Goal: Task Accomplishment & Management: Use online tool/utility

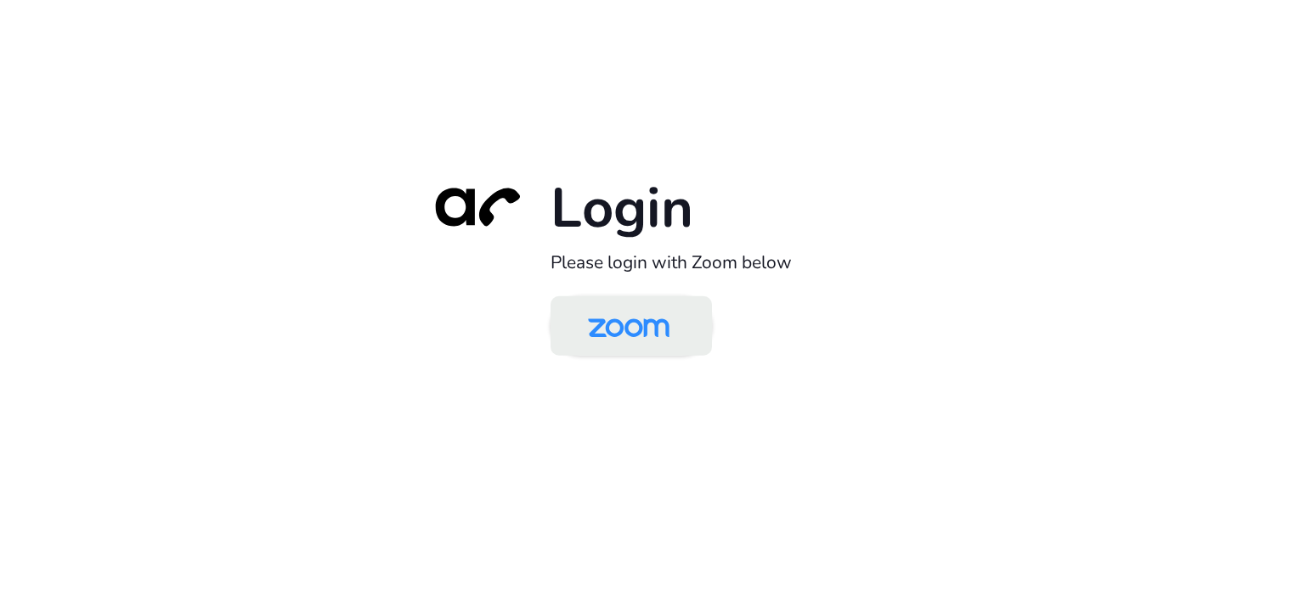
click at [666, 330] on img at bounding box center [628, 327] width 117 height 55
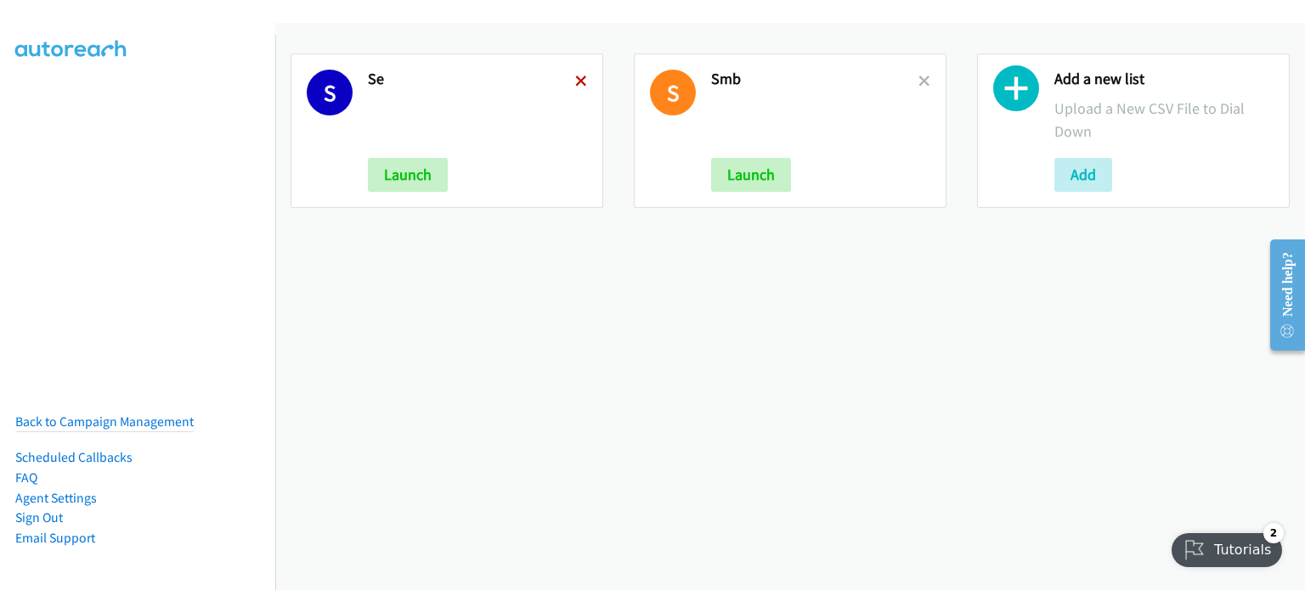
click at [578, 79] on icon at bounding box center [581, 82] width 12 height 12
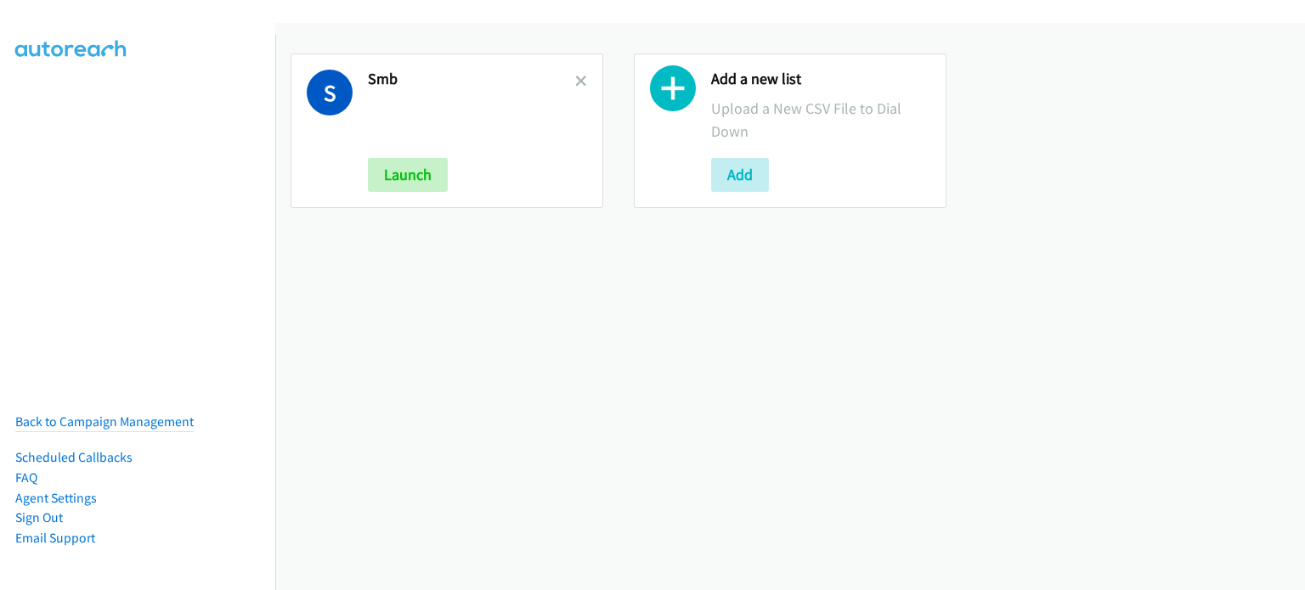
click at [578, 79] on icon at bounding box center [581, 82] width 12 height 12
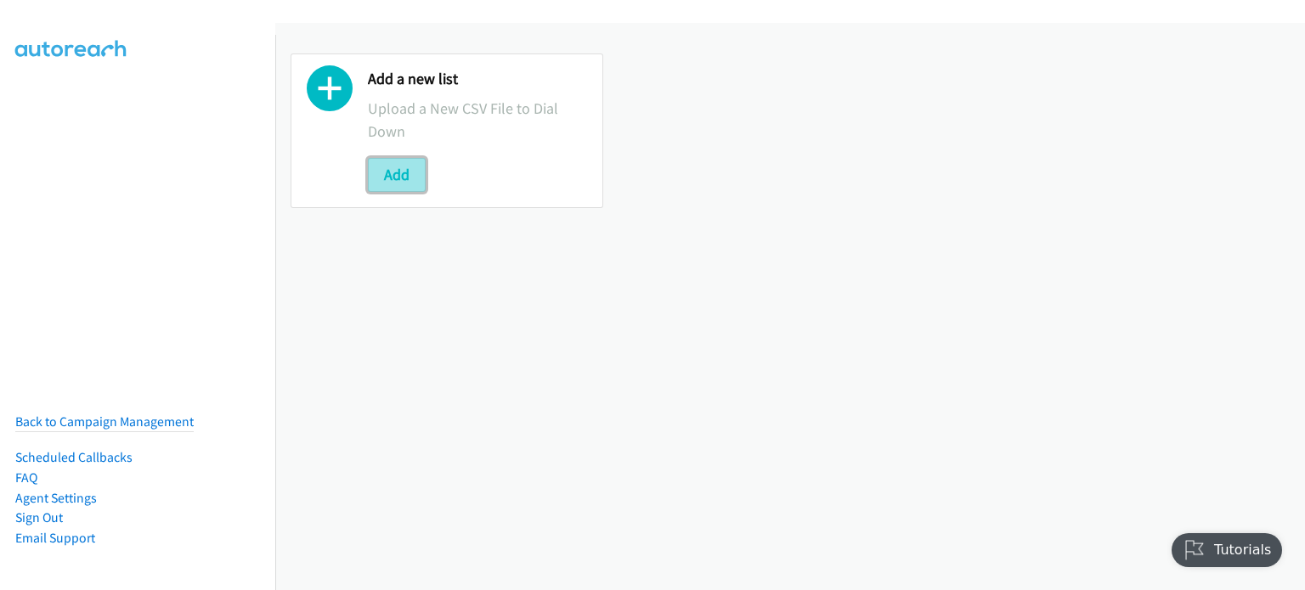
click at [398, 169] on button "Add" at bounding box center [397, 175] width 58 height 34
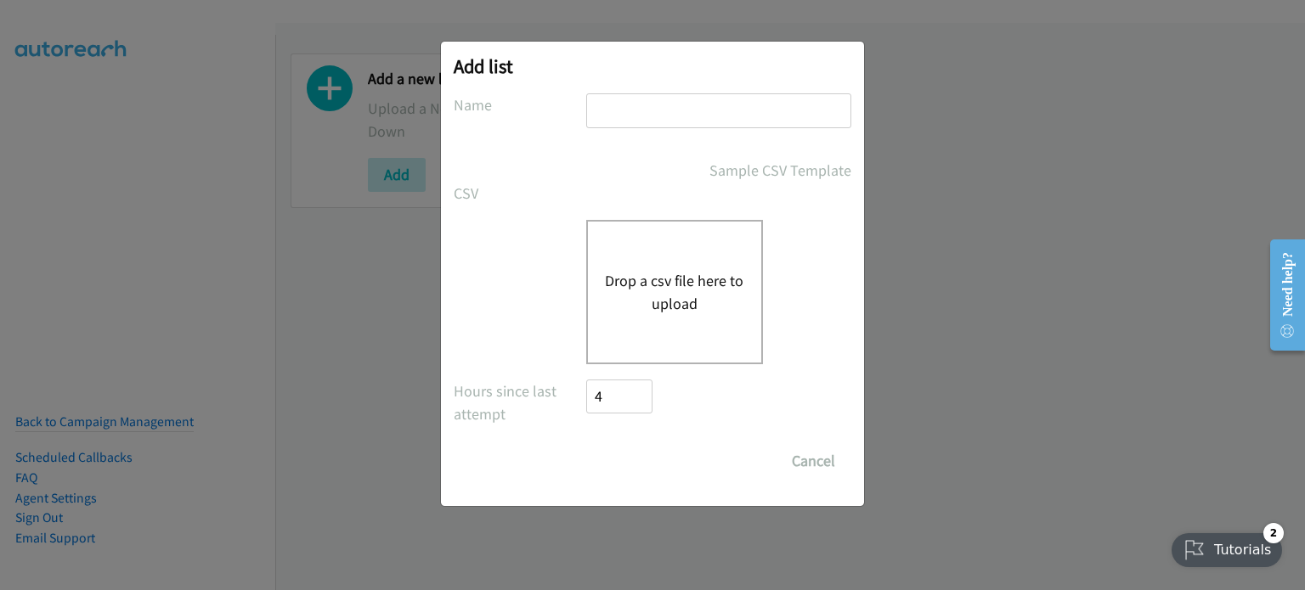
click at [712, 280] on button "Drop a csv file here to upload" at bounding box center [674, 292] width 139 height 46
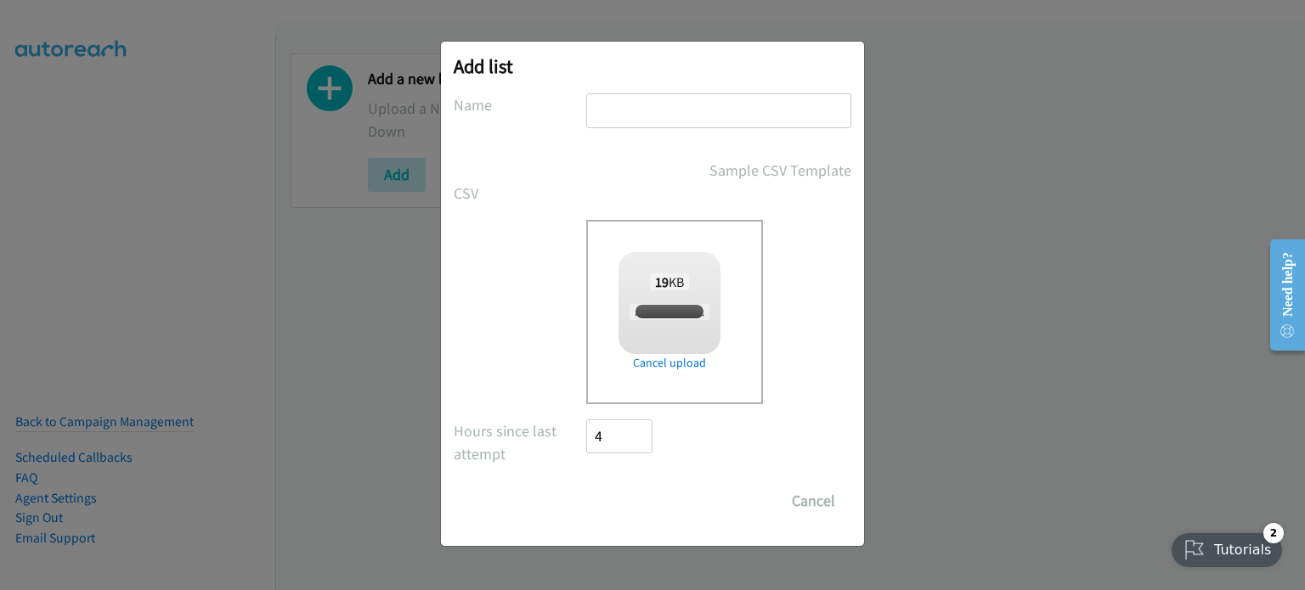
checkbox input "true"
click at [686, 113] on input "text" at bounding box center [718, 110] width 265 height 35
type input "AM"
click at [624, 506] on input "Save List" at bounding box center [630, 501] width 89 height 34
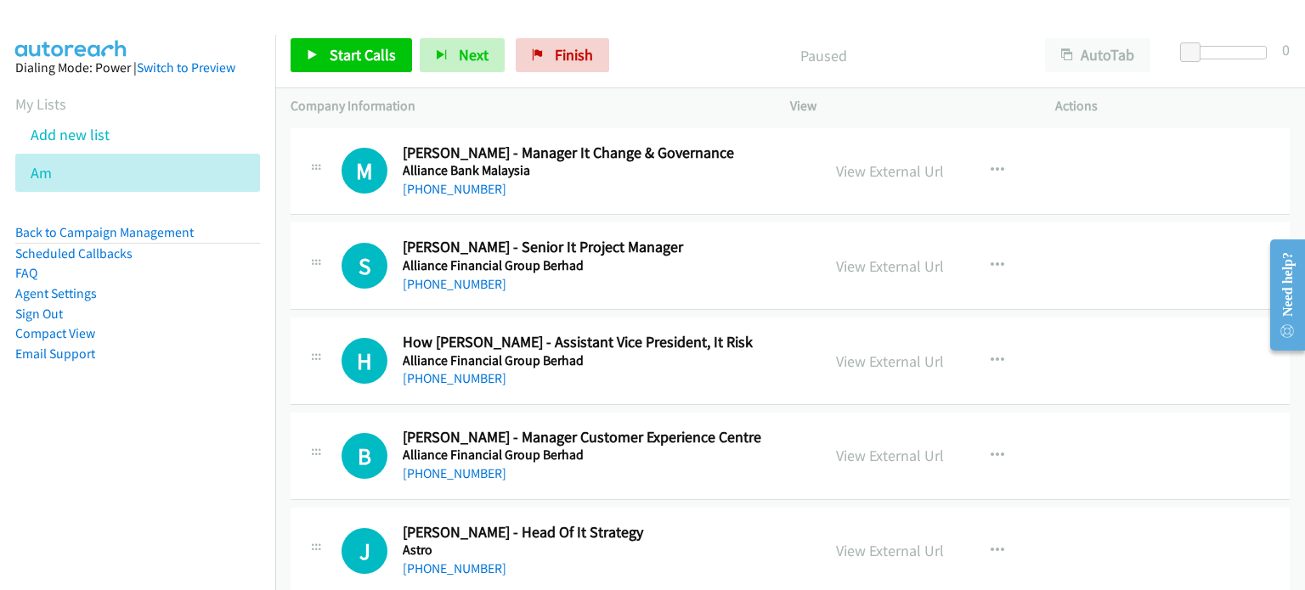
click at [145, 485] on nav "Dialing Mode: Power | Switch to Preview My Lists Add new list Am Back to Campai…" at bounding box center [138, 330] width 276 height 590
click at [896, 171] on link "View External Url" at bounding box center [890, 171] width 108 height 20
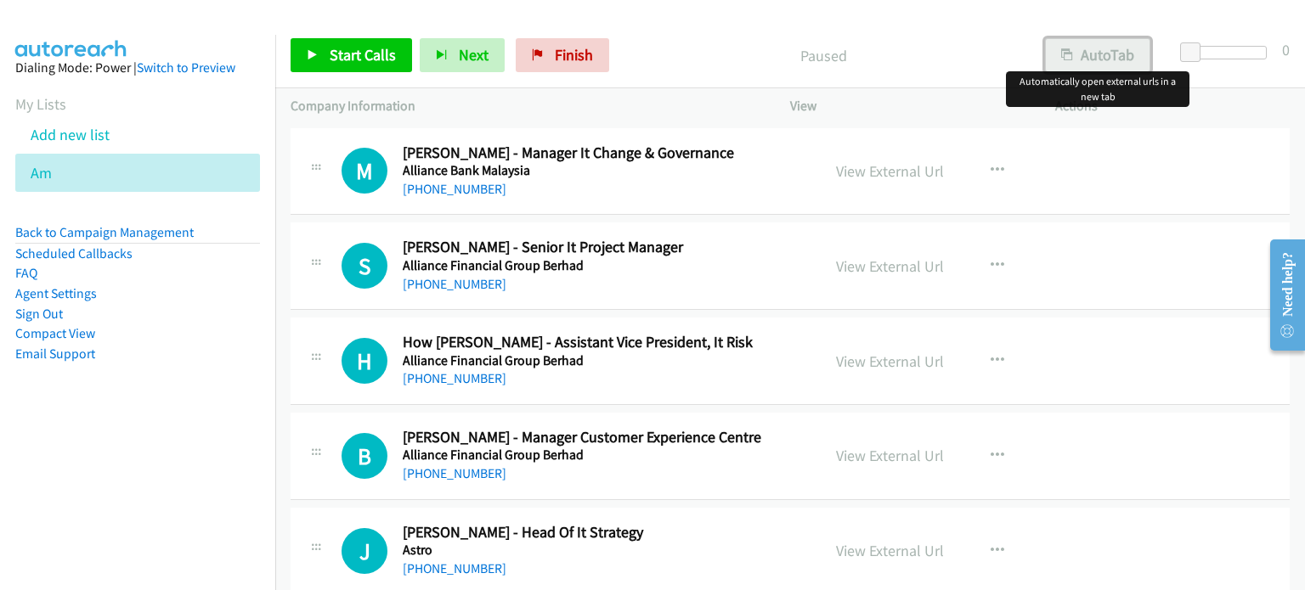
click at [1106, 58] on button "AutoTab" at bounding box center [1097, 55] width 105 height 34
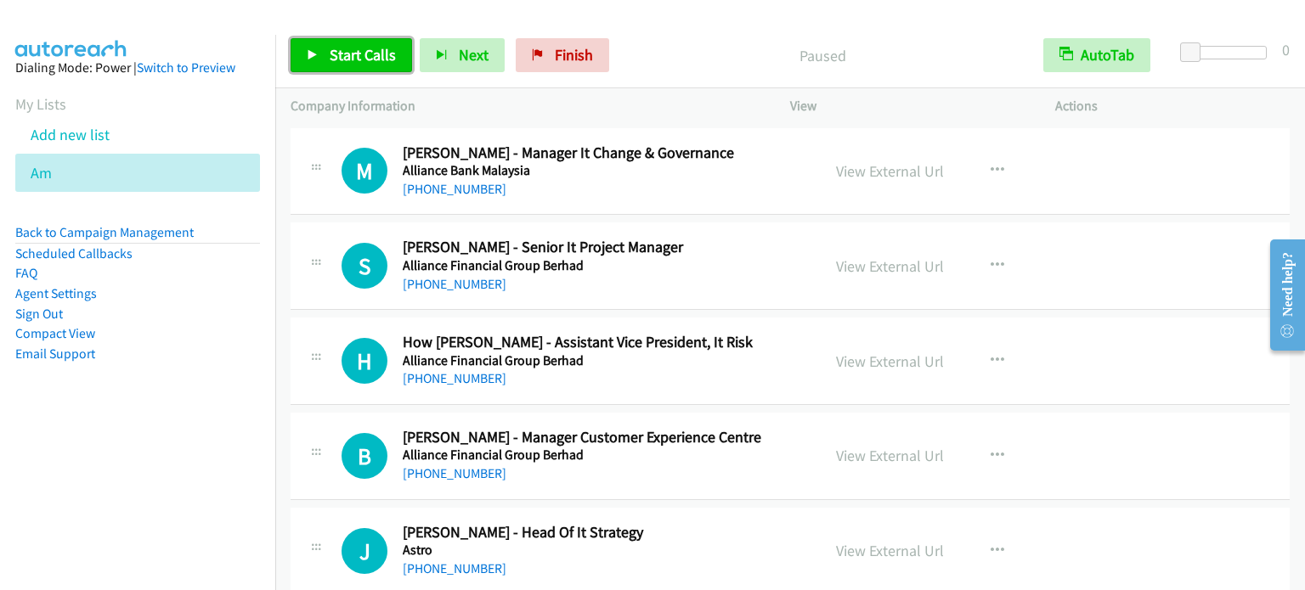
click at [377, 47] on span "Start Calls" at bounding box center [363, 55] width 66 height 20
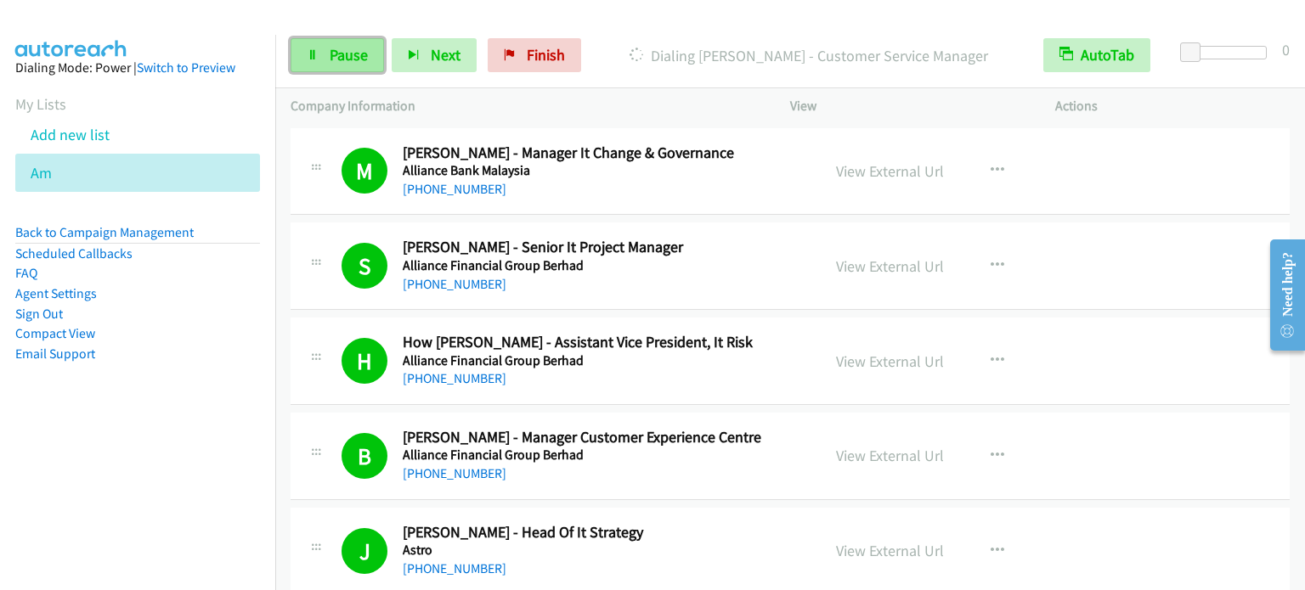
click at [342, 56] on span "Pause" at bounding box center [349, 55] width 38 height 20
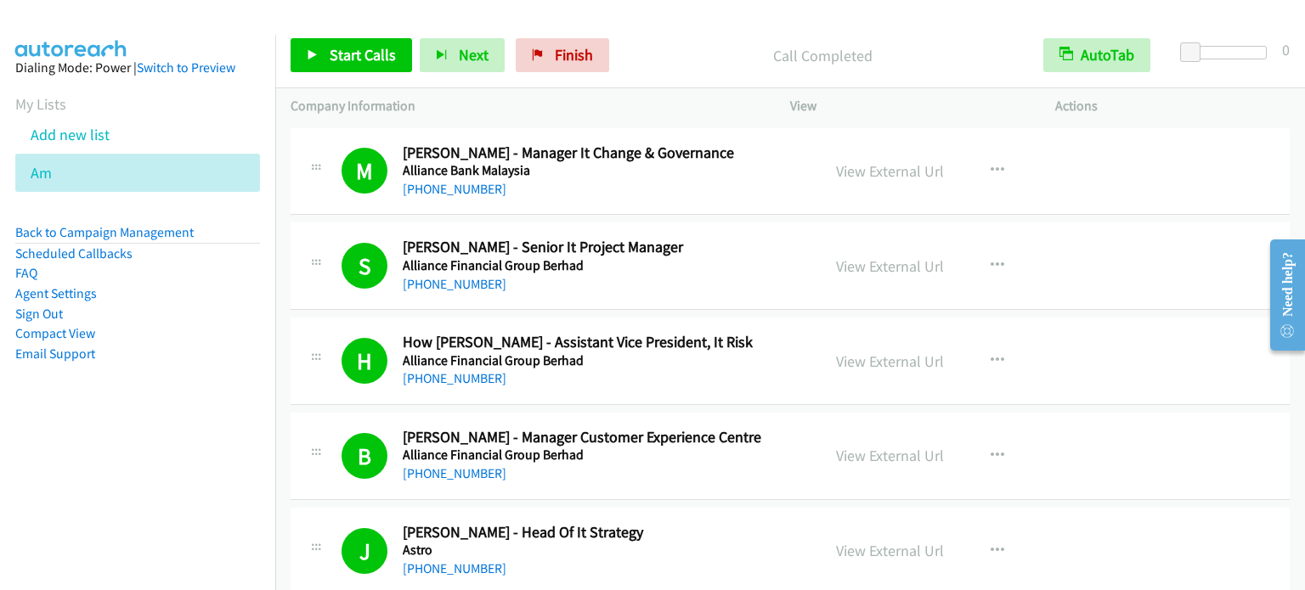
drag, startPoint x: 183, startPoint y: 346, endPoint x: 210, endPoint y: 235, distance: 113.5
click at [185, 347] on li "Email Support" at bounding box center [137, 354] width 245 height 20
drag, startPoint x: 319, startPoint y: 58, endPoint x: 1113, endPoint y: 84, distance: 793.8
click at [319, 58] on link "Start Calls" at bounding box center [351, 55] width 121 height 34
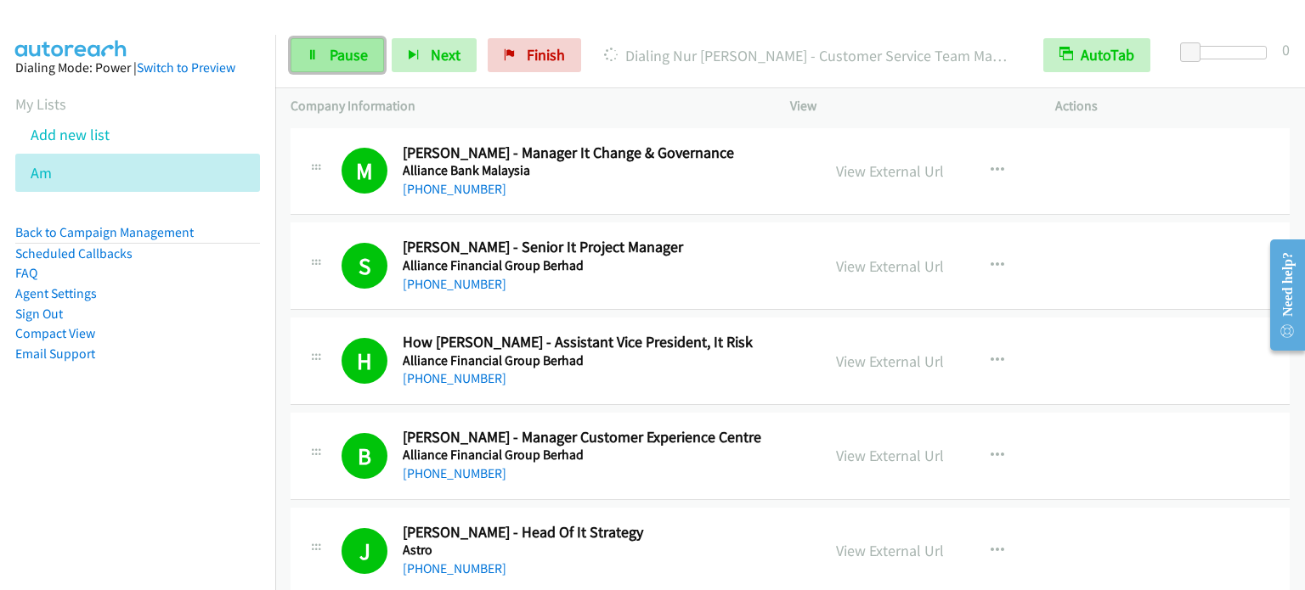
click at [349, 58] on span "Pause" at bounding box center [349, 55] width 38 height 20
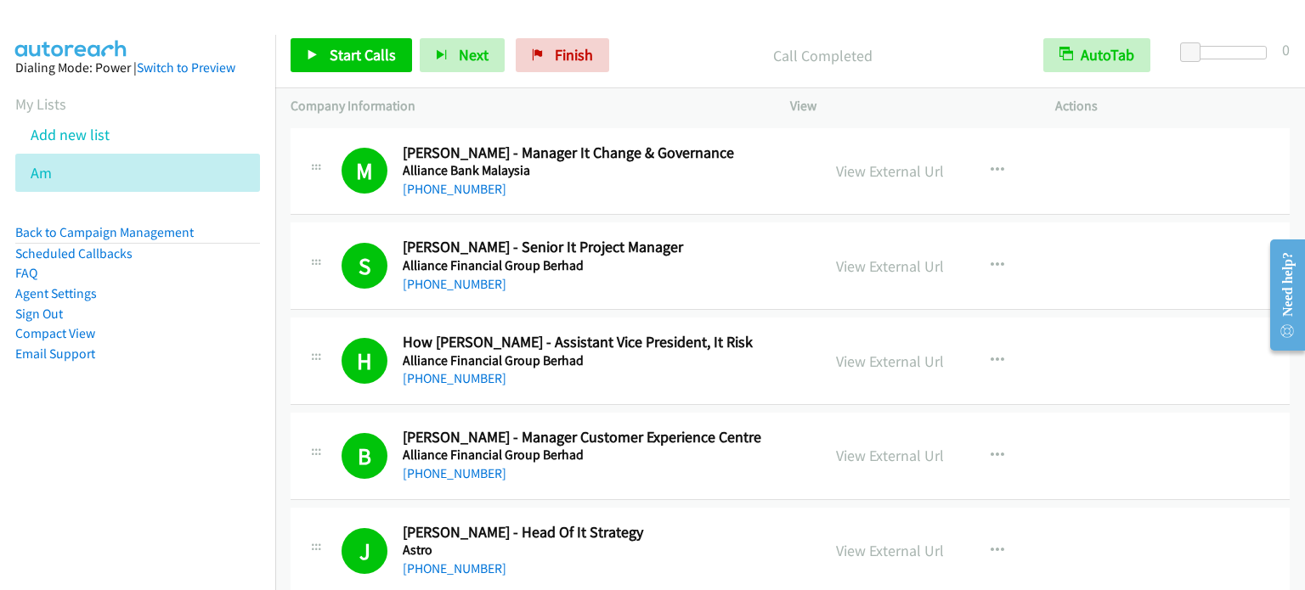
click at [212, 420] on aside "Dialing Mode: Power | Switch to Preview My Lists Add new list Am Back to Campai…" at bounding box center [137, 238] width 275 height 406
click at [207, 431] on aside "Dialing Mode: Power | Switch to Preview My Lists Add new list Am Back to Campai…" at bounding box center [137, 238] width 275 height 406
click at [984, 26] on div "Start Calls Pause Next Finish Call Completed AutoTab AutoTab 0" at bounding box center [790, 55] width 1030 height 65
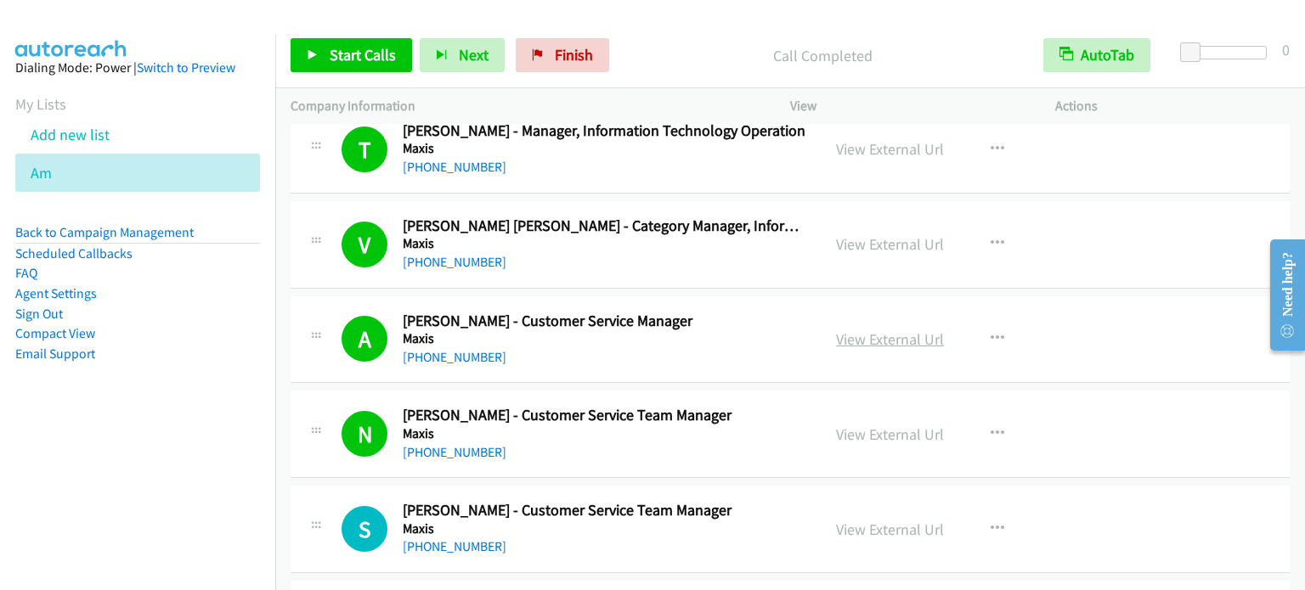
click at [894, 330] on link "View External Url" at bounding box center [890, 340] width 108 height 20
click at [364, 38] on link "Start Calls" at bounding box center [351, 55] width 121 height 34
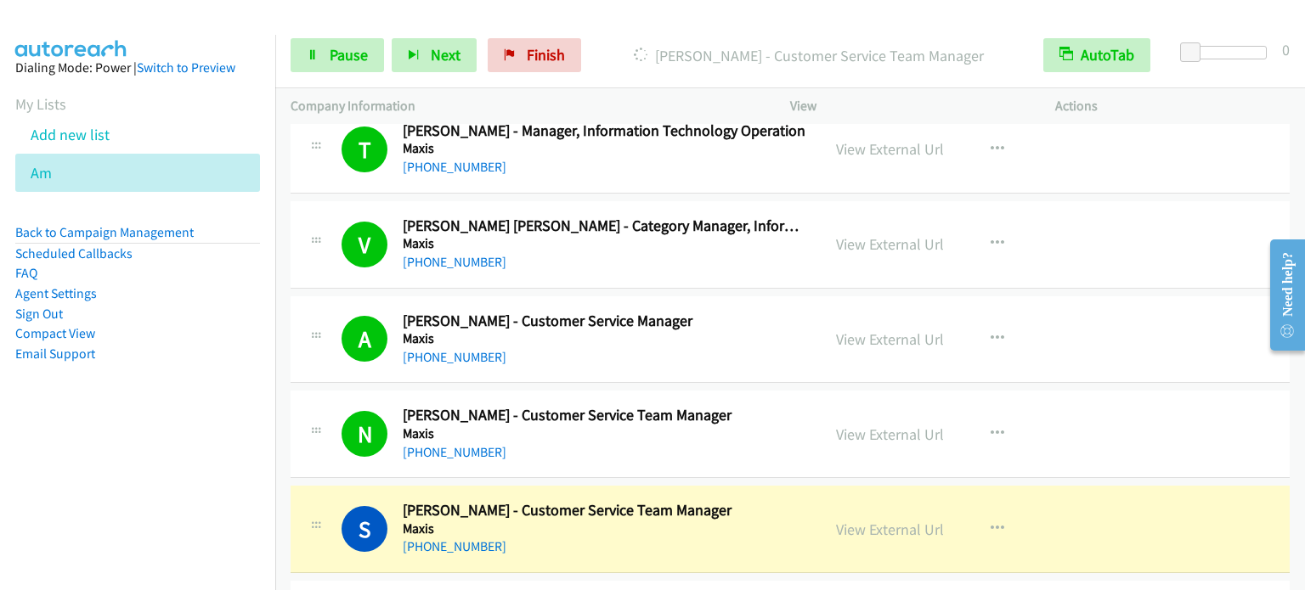
click at [150, 464] on nav "Dialing Mode: Power | Switch to Preview My Lists Add new list Am Back to Campai…" at bounding box center [138, 330] width 276 height 590
click at [331, 56] on span "Pause" at bounding box center [349, 55] width 38 height 20
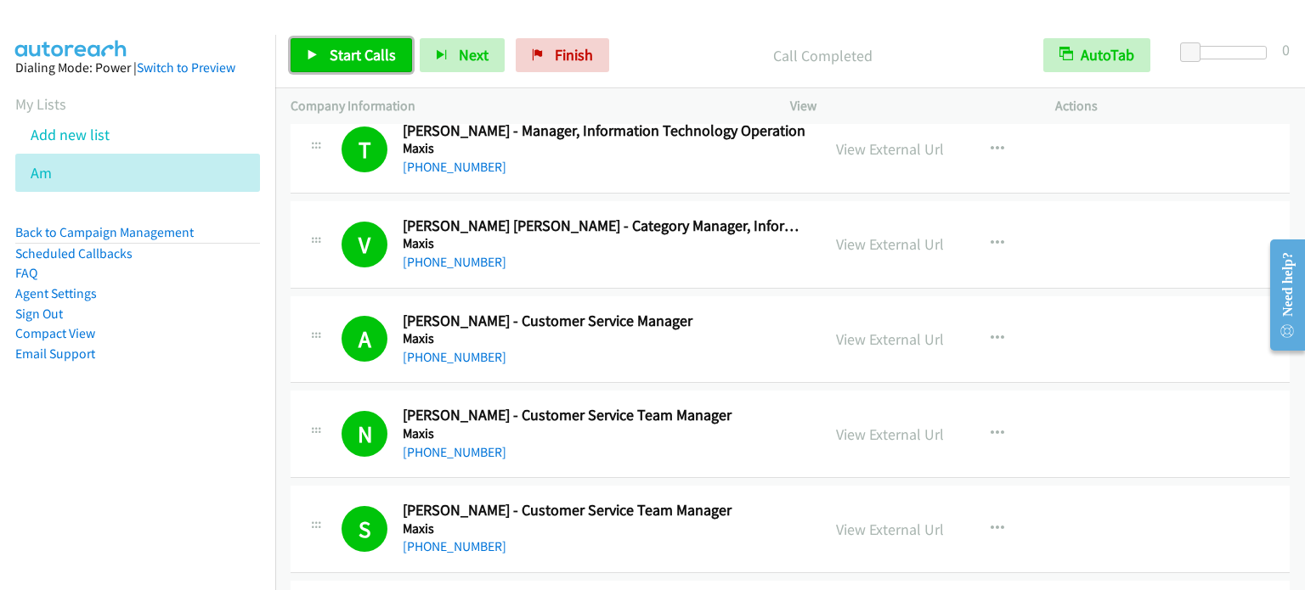
click at [357, 57] on span "Start Calls" at bounding box center [363, 55] width 66 height 20
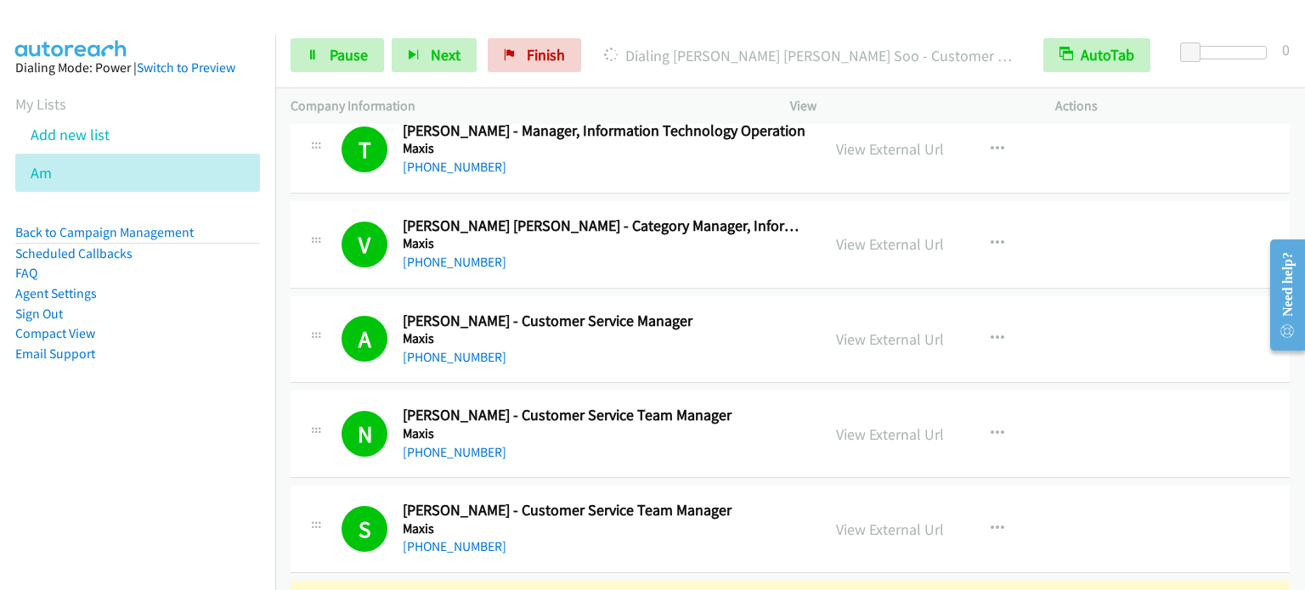
click at [354, 33] on div "Start Calls Pause Next Finish Dialing Lisa Marie Soo - Customer Service Manager…" at bounding box center [790, 55] width 1030 height 65
click at [353, 50] on span "Pause" at bounding box center [349, 55] width 38 height 20
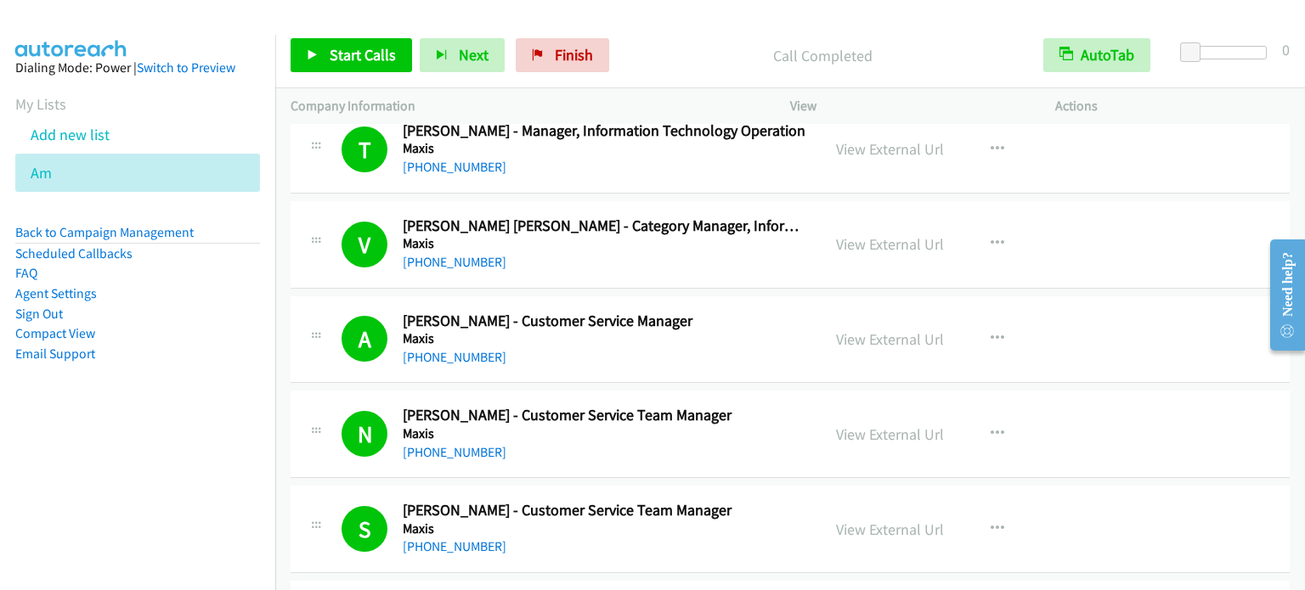
click at [340, 13] on div at bounding box center [644, 32] width 1289 height 65
click at [370, 51] on span "Start Calls" at bounding box center [363, 55] width 66 height 20
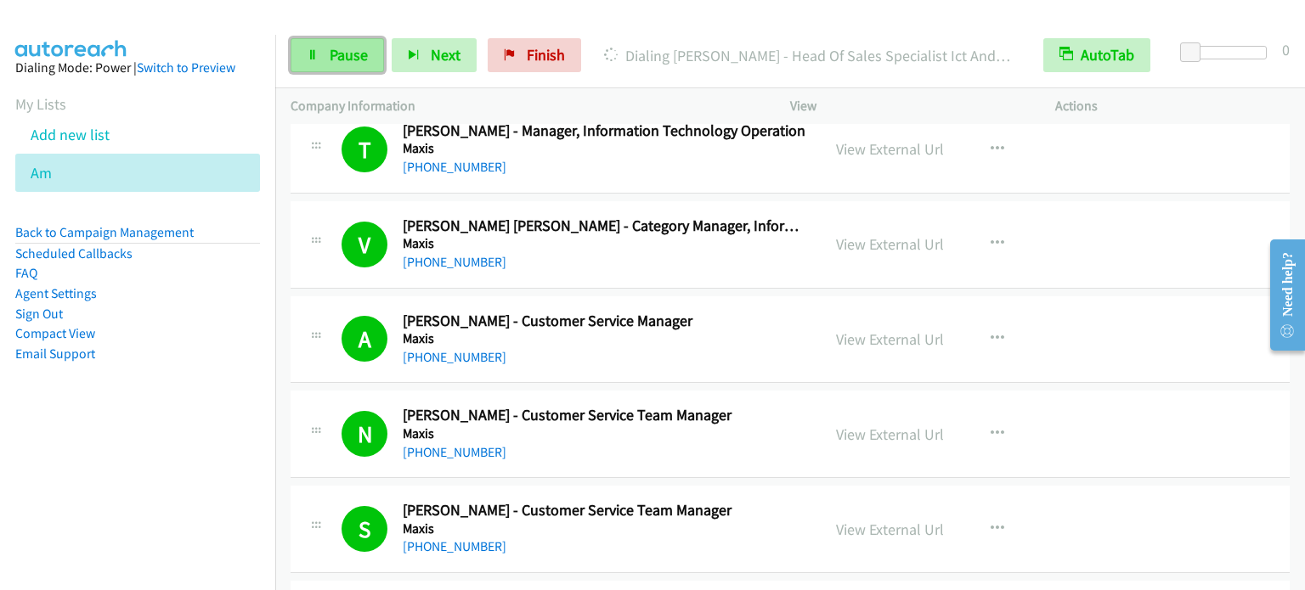
click at [308, 65] on link "Pause" at bounding box center [337, 55] width 93 height 34
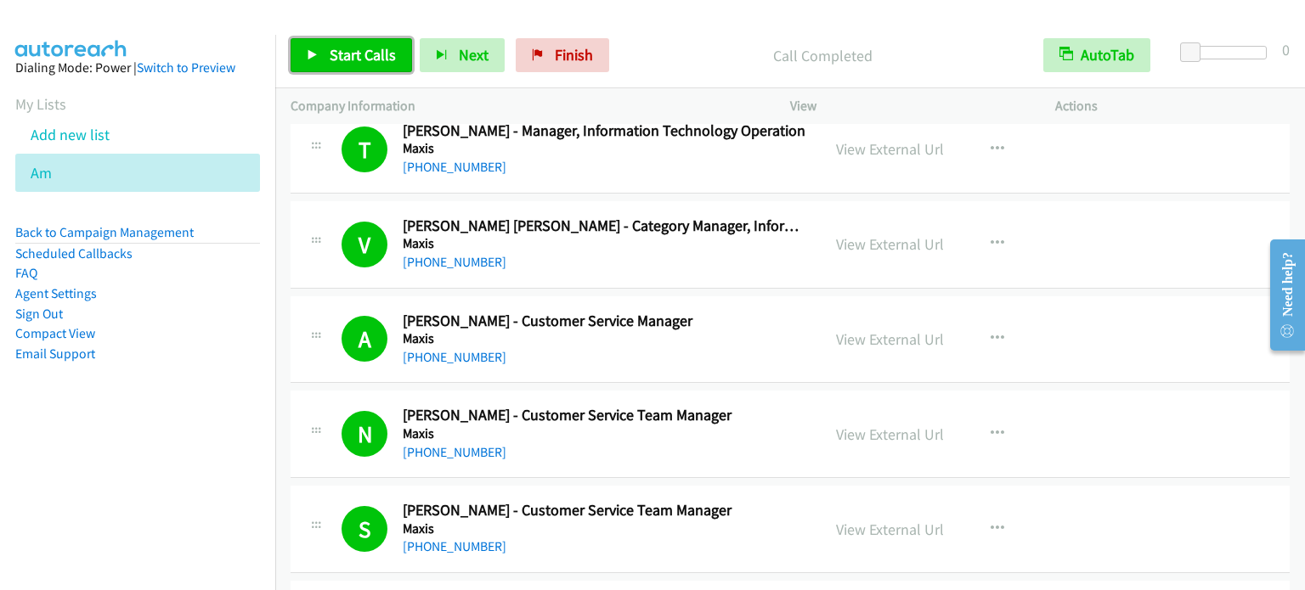
click at [345, 71] on link "Start Calls" at bounding box center [351, 55] width 121 height 34
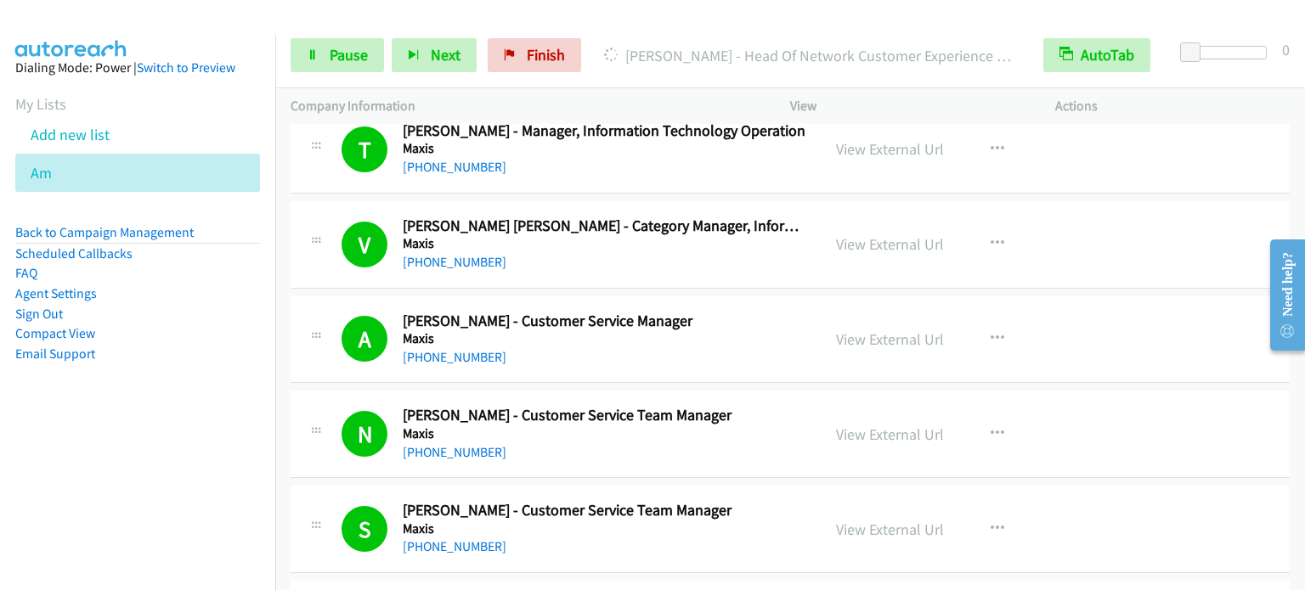
drag, startPoint x: 204, startPoint y: 374, endPoint x: 261, endPoint y: 313, distance: 82.9
click at [205, 374] on aside "Dialing Mode: Power | Switch to Preview My Lists Add new list Am Back to Campai…" at bounding box center [137, 238] width 275 height 406
click at [341, 50] on span "Pause" at bounding box center [349, 55] width 38 height 20
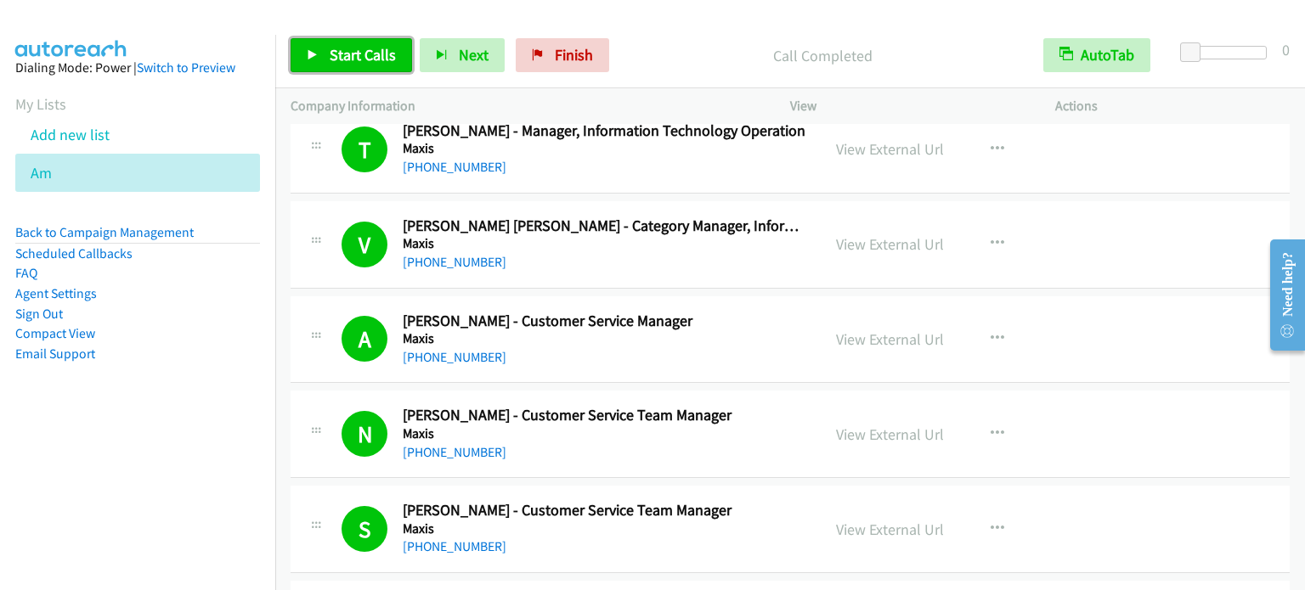
click at [336, 60] on span "Start Calls" at bounding box center [363, 55] width 66 height 20
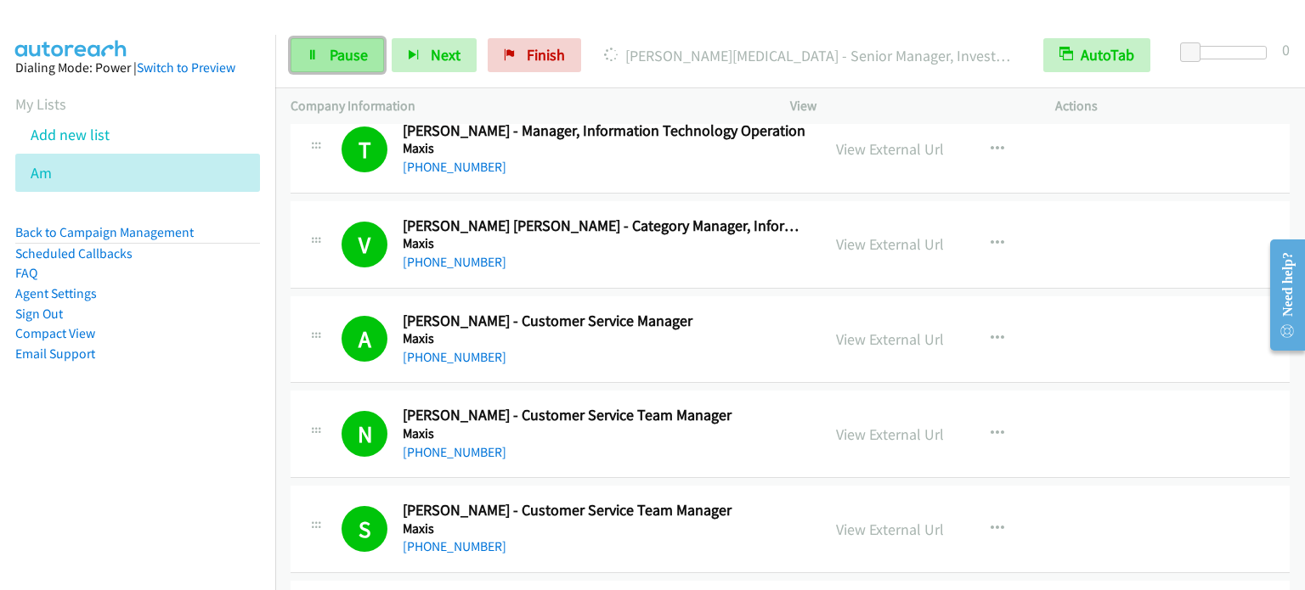
click at [359, 50] on span "Pause" at bounding box center [349, 55] width 38 height 20
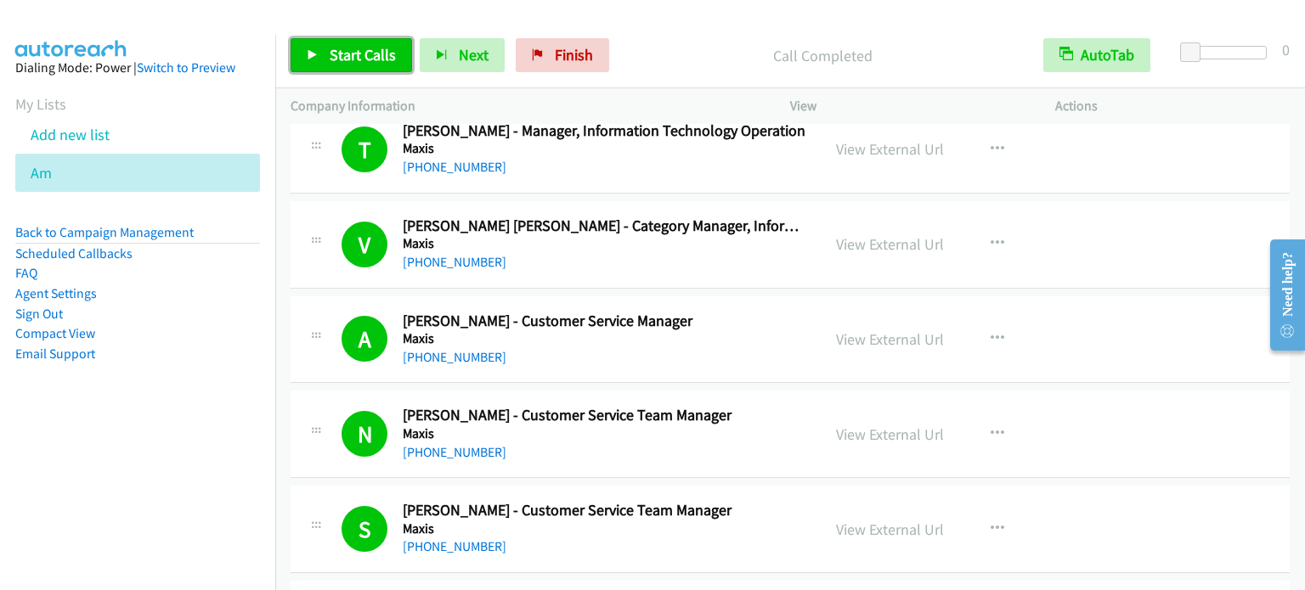
click at [357, 58] on span "Start Calls" at bounding box center [363, 55] width 66 height 20
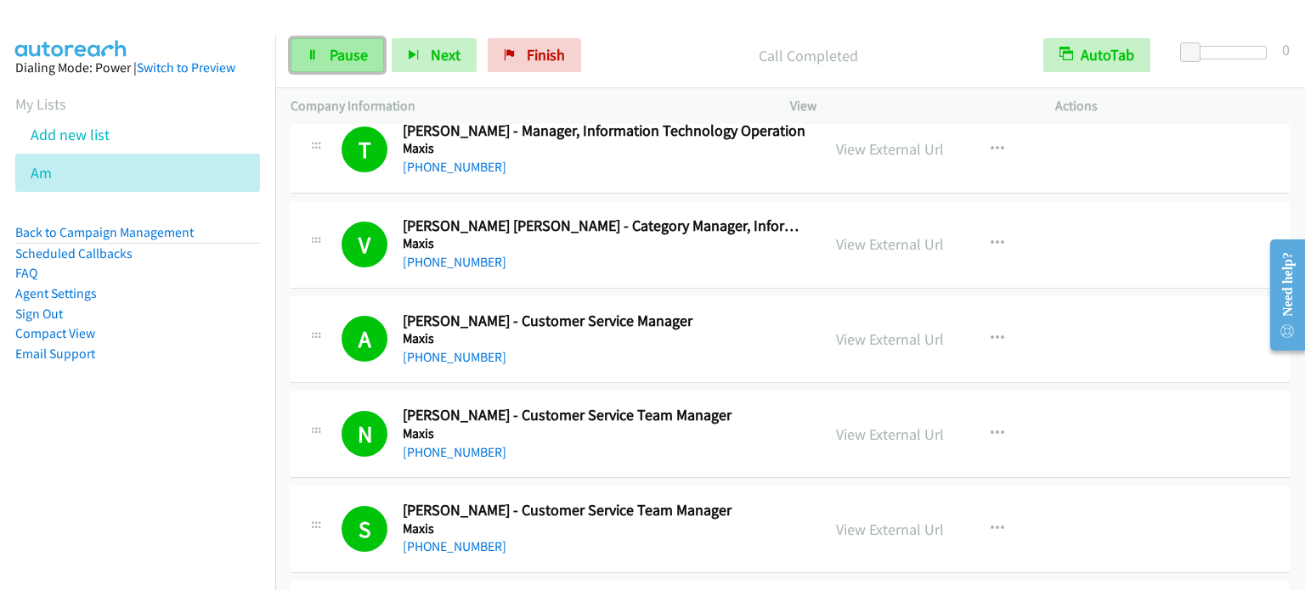
click at [346, 65] on link "Pause" at bounding box center [337, 55] width 93 height 34
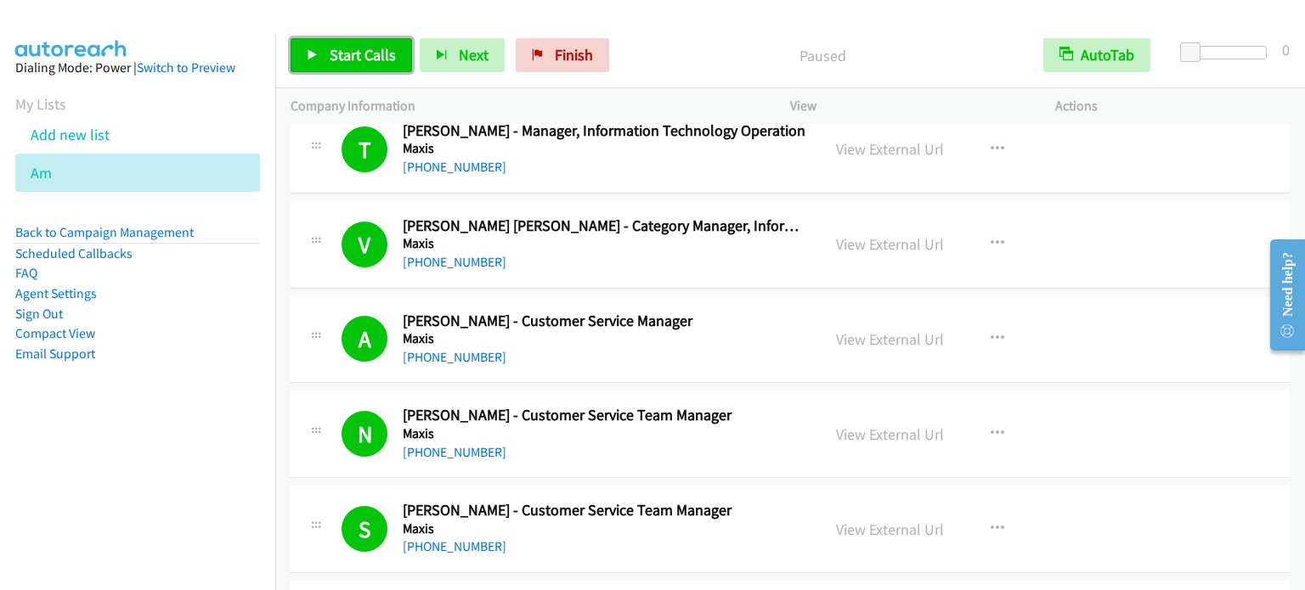
click at [344, 59] on span "Start Calls" at bounding box center [363, 55] width 66 height 20
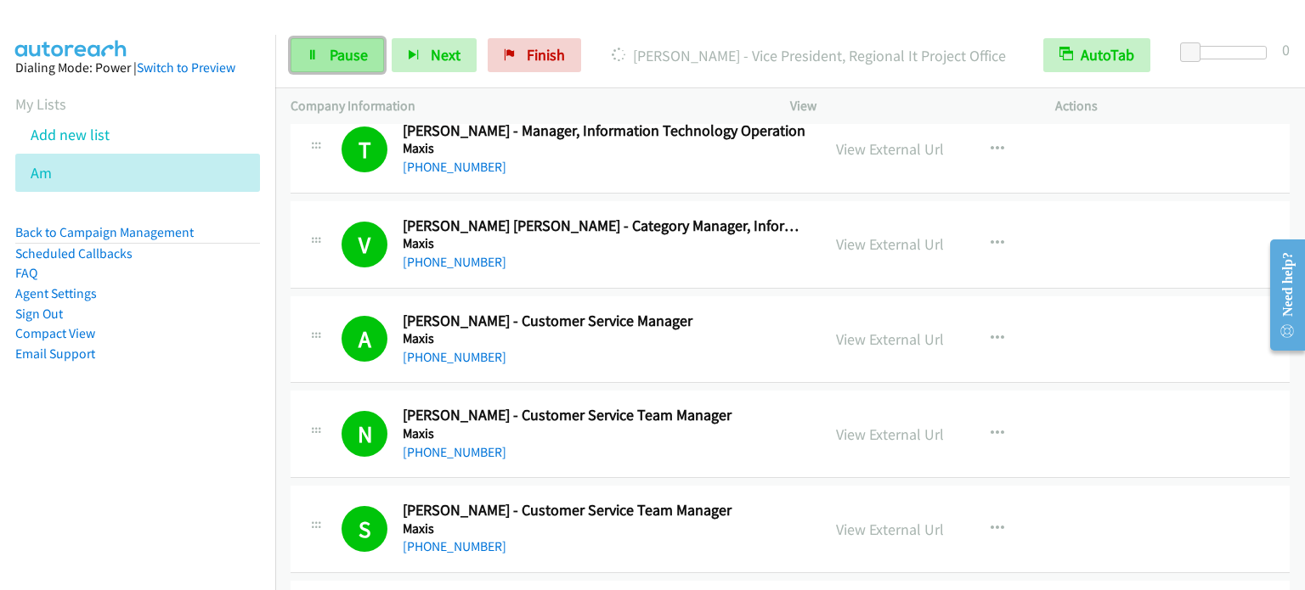
click at [325, 59] on link "Pause" at bounding box center [337, 55] width 93 height 34
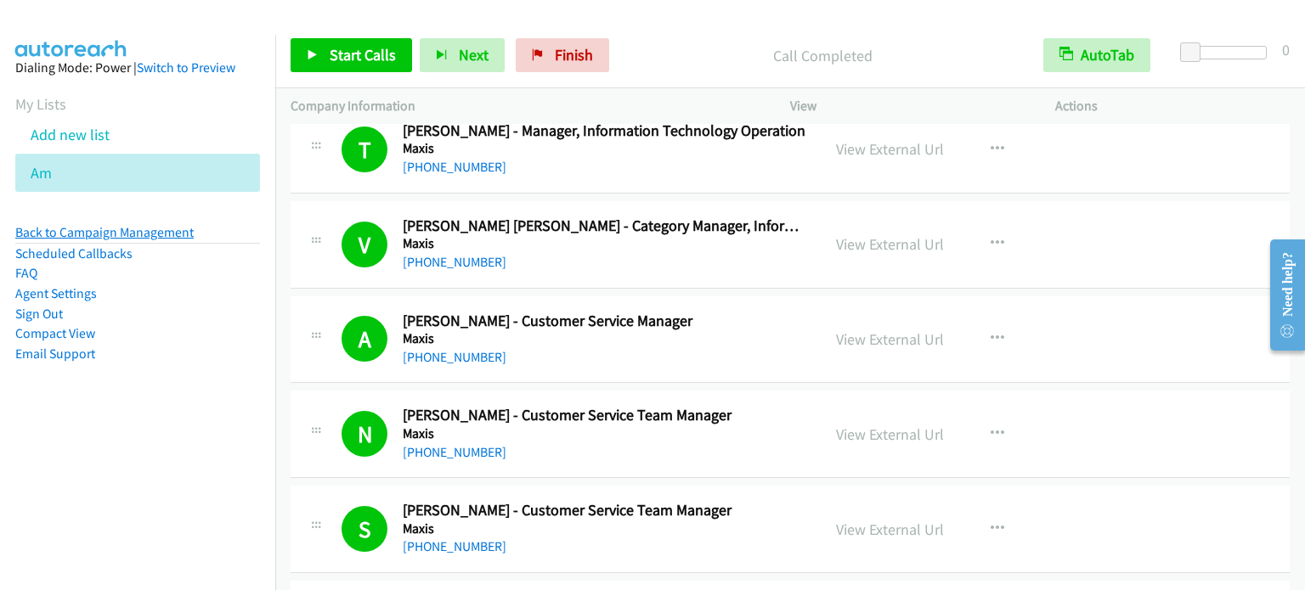
click at [161, 234] on link "Back to Campaign Management" at bounding box center [104, 232] width 178 height 16
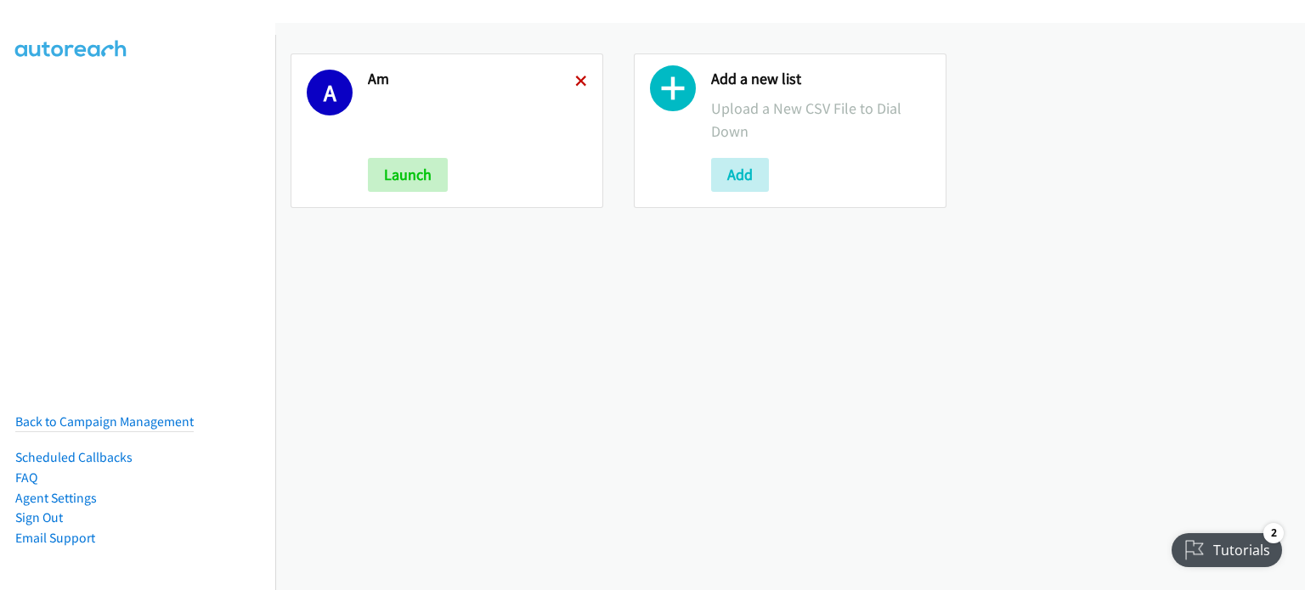
click at [579, 78] on icon at bounding box center [581, 82] width 12 height 12
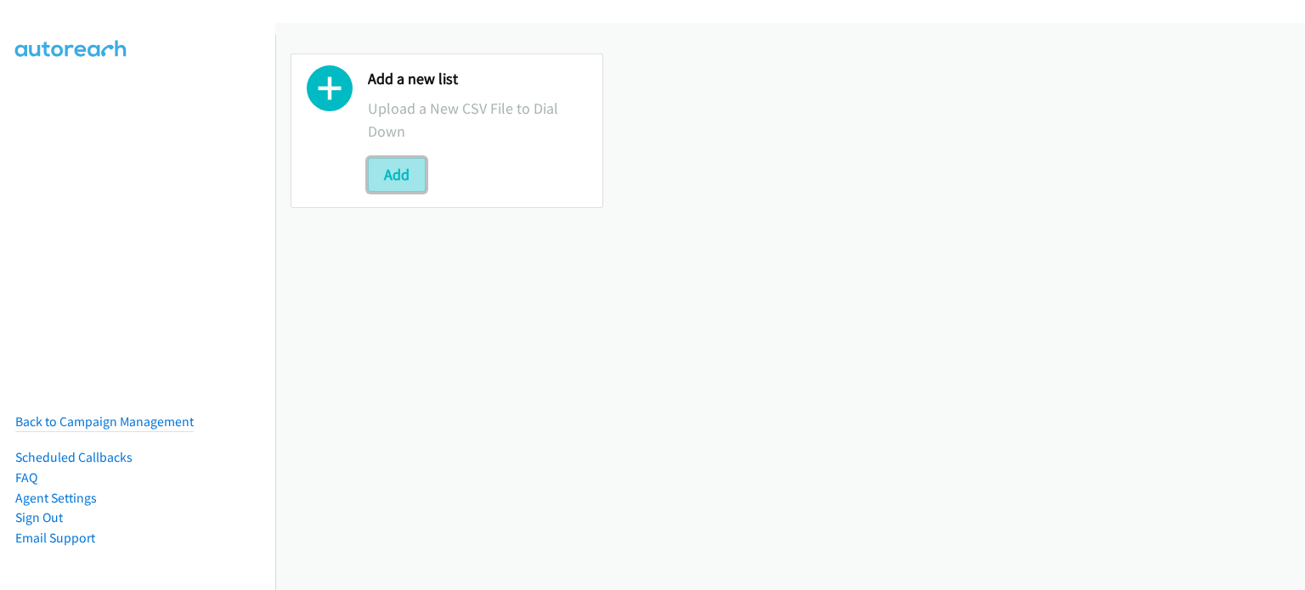
click at [387, 176] on button "Add" at bounding box center [397, 175] width 58 height 34
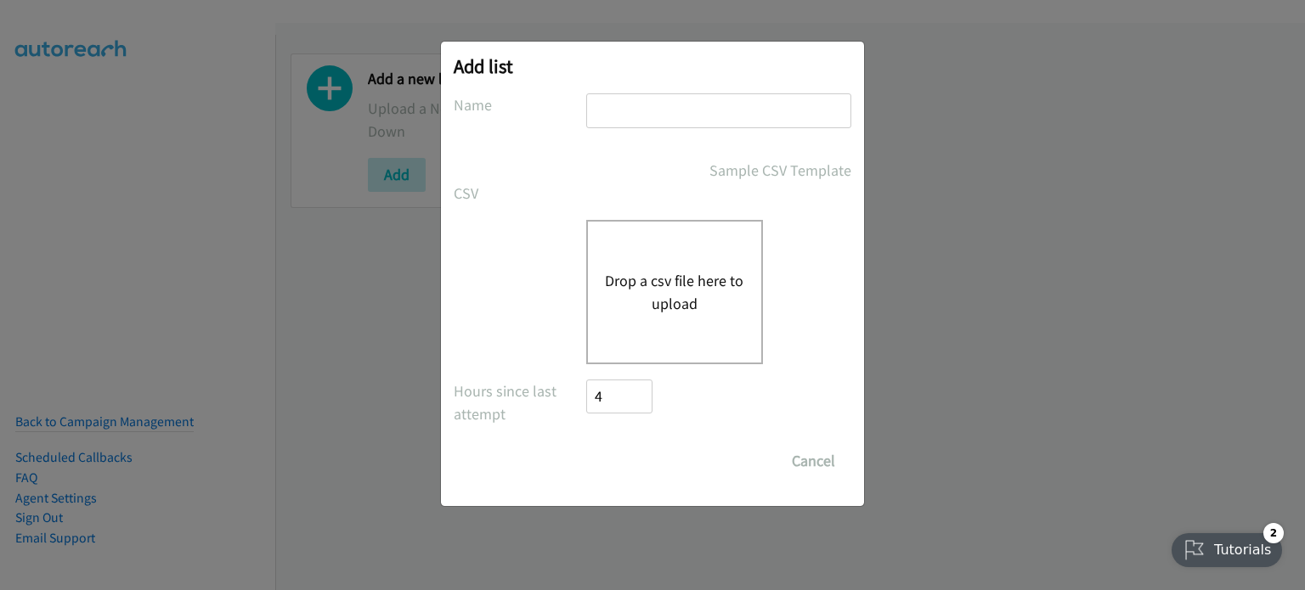
click at [674, 284] on button "Drop a csv file here to upload" at bounding box center [674, 292] width 139 height 46
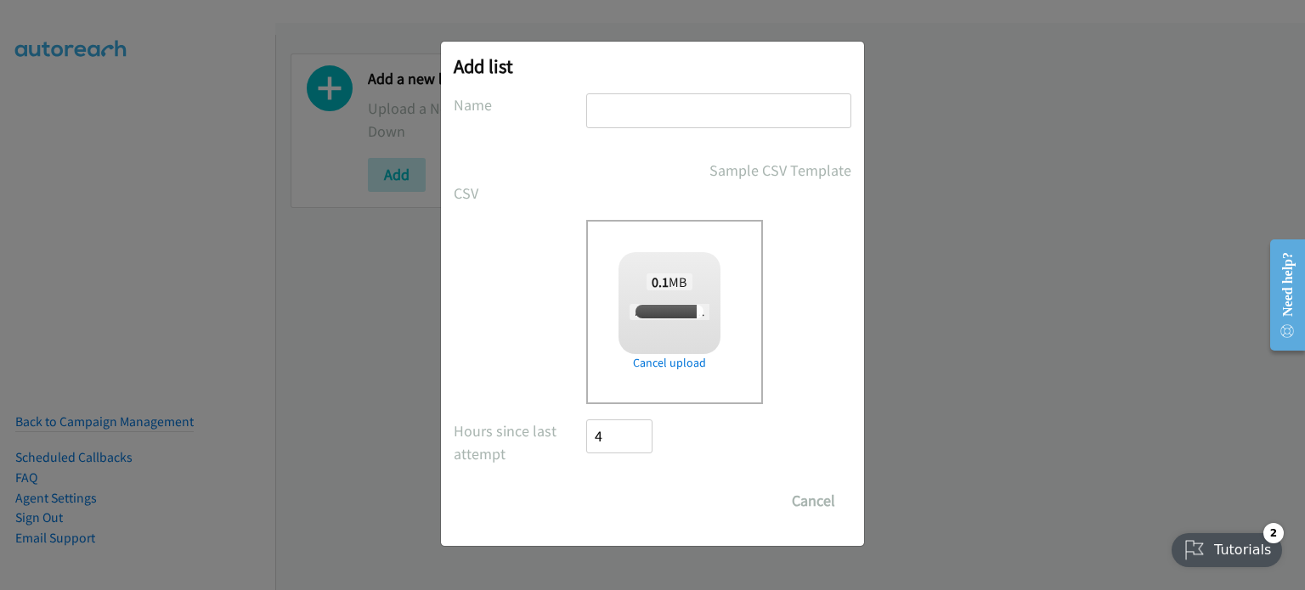
click at [635, 104] on input "text" at bounding box center [718, 110] width 265 height 35
checkbox input "true"
type input "ALCATEL"
click at [649, 501] on input "Save List" at bounding box center [630, 501] width 89 height 34
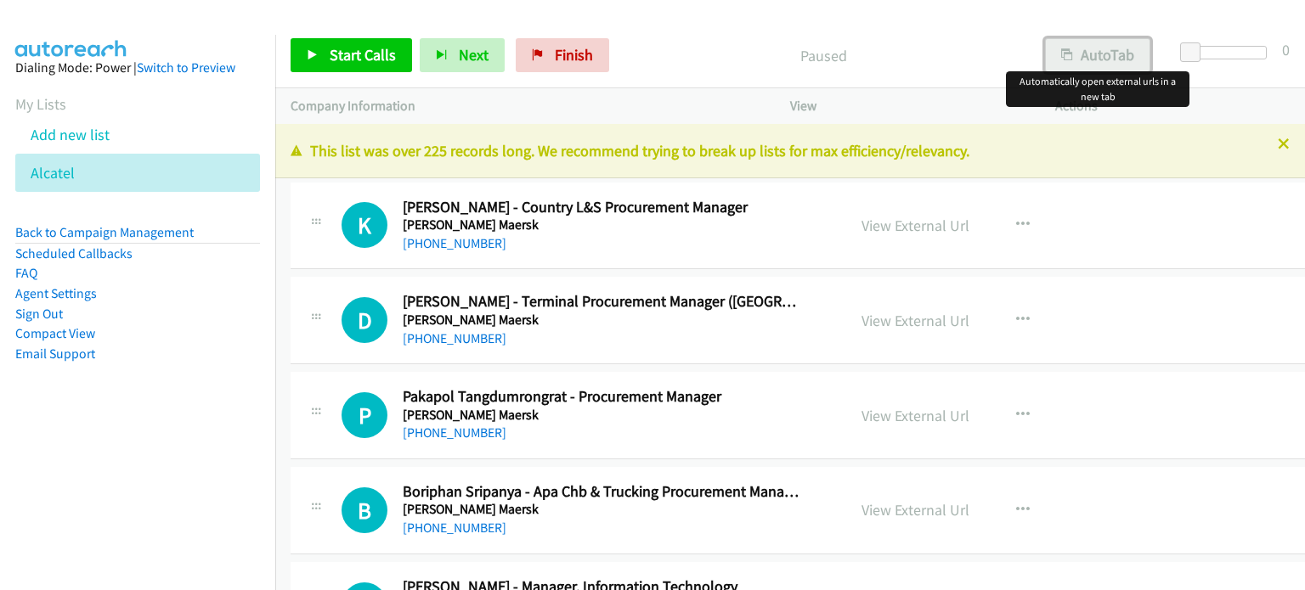
click at [1091, 56] on button "AutoTab" at bounding box center [1097, 55] width 105 height 34
click at [945, 227] on link "View External Url" at bounding box center [915, 226] width 108 height 20
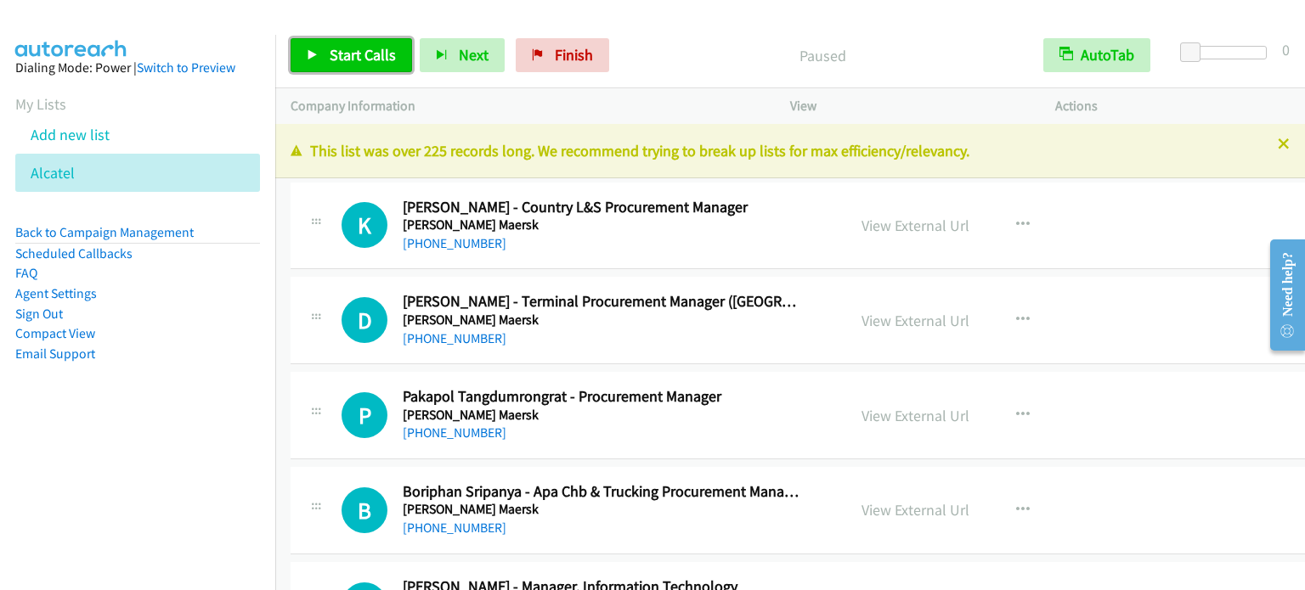
click at [347, 57] on span "Start Calls" at bounding box center [363, 55] width 66 height 20
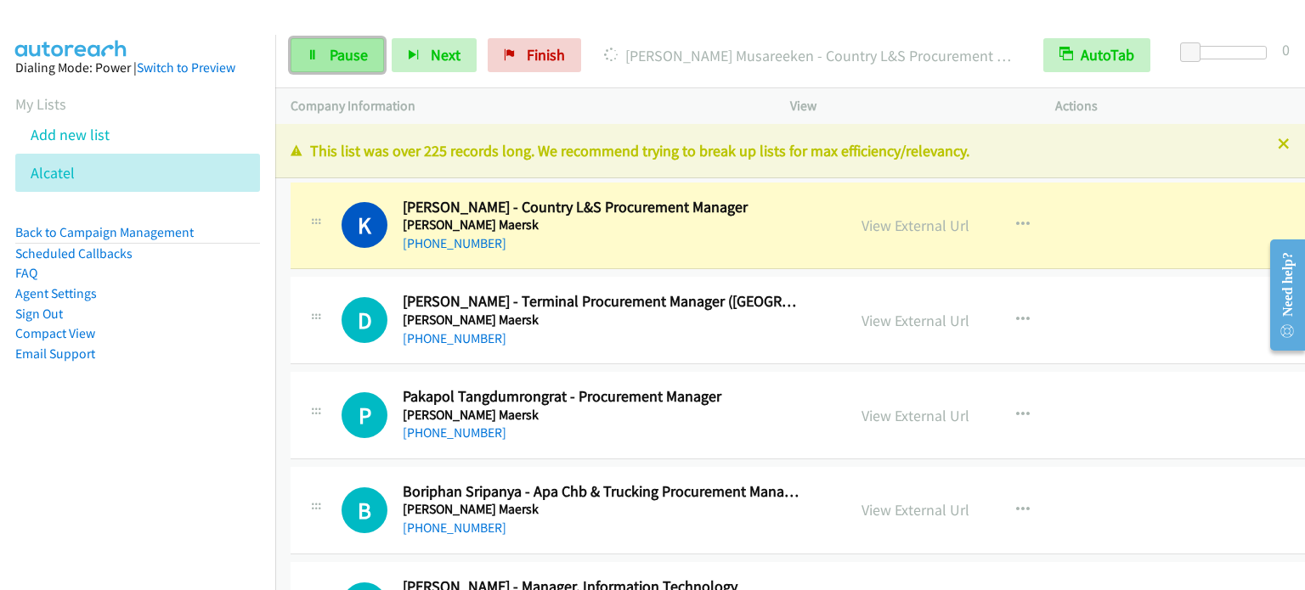
click at [347, 53] on span "Pause" at bounding box center [349, 55] width 38 height 20
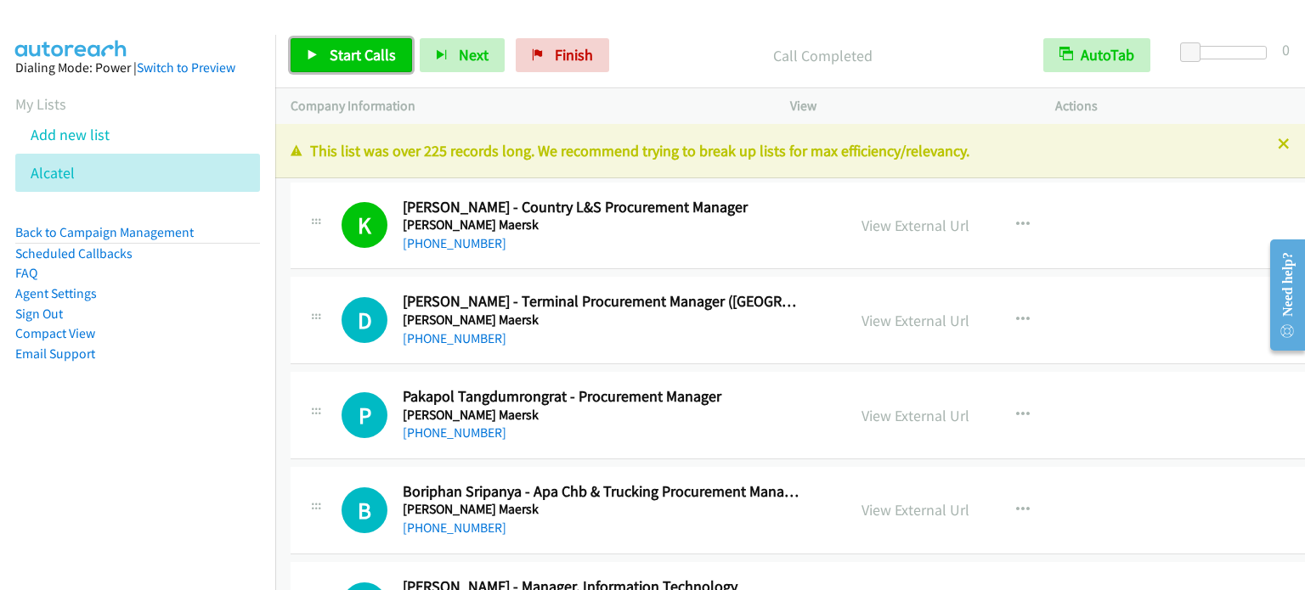
click at [366, 59] on span "Start Calls" at bounding box center [363, 55] width 66 height 20
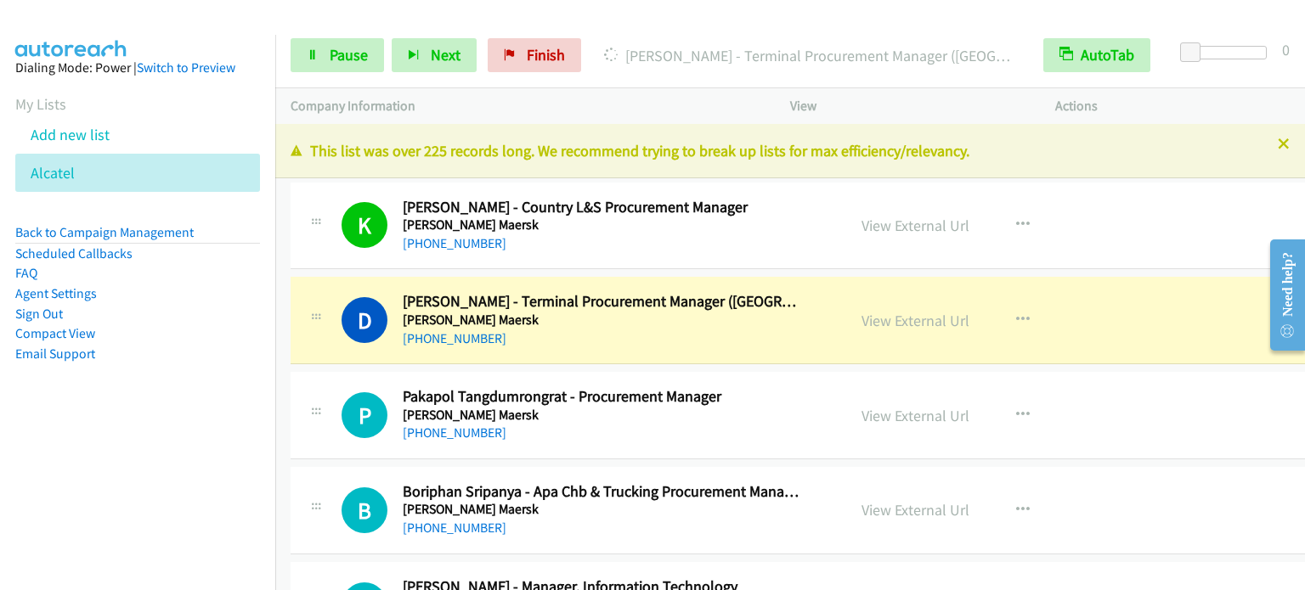
click at [178, 386] on aside "Dialing Mode: Power | Switch to Preview My Lists Add new list Alcatel Back to C…" at bounding box center [137, 238] width 275 height 406
click at [347, 52] on span "Pause" at bounding box center [349, 55] width 38 height 20
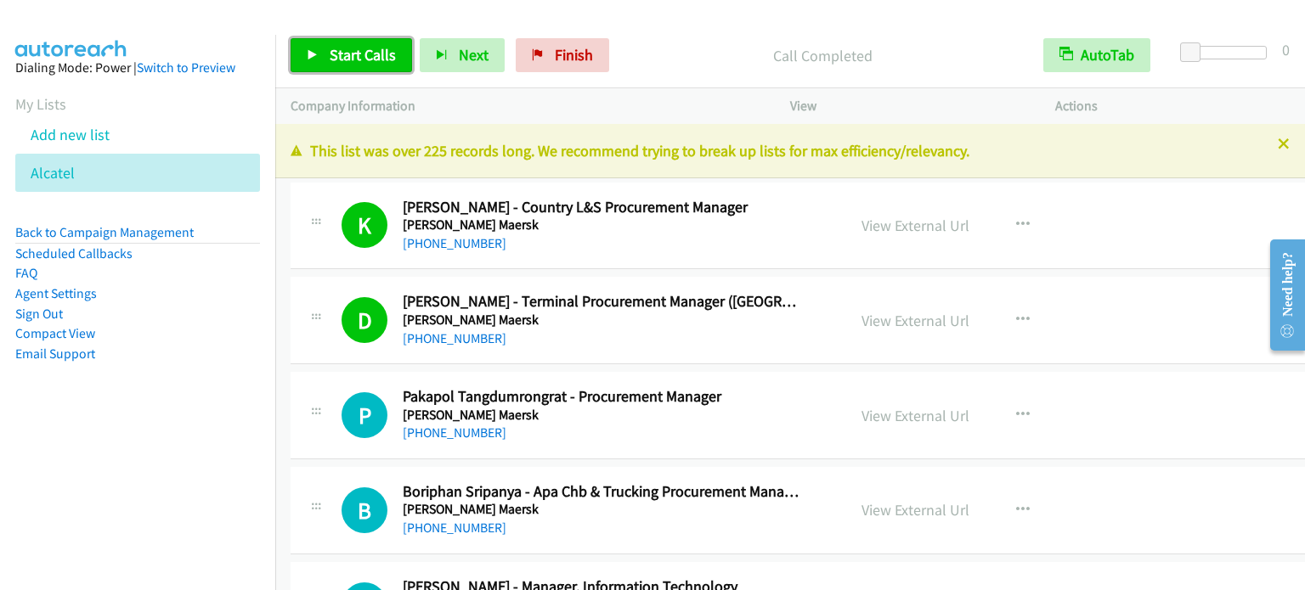
click at [336, 59] on span "Start Calls" at bounding box center [363, 55] width 66 height 20
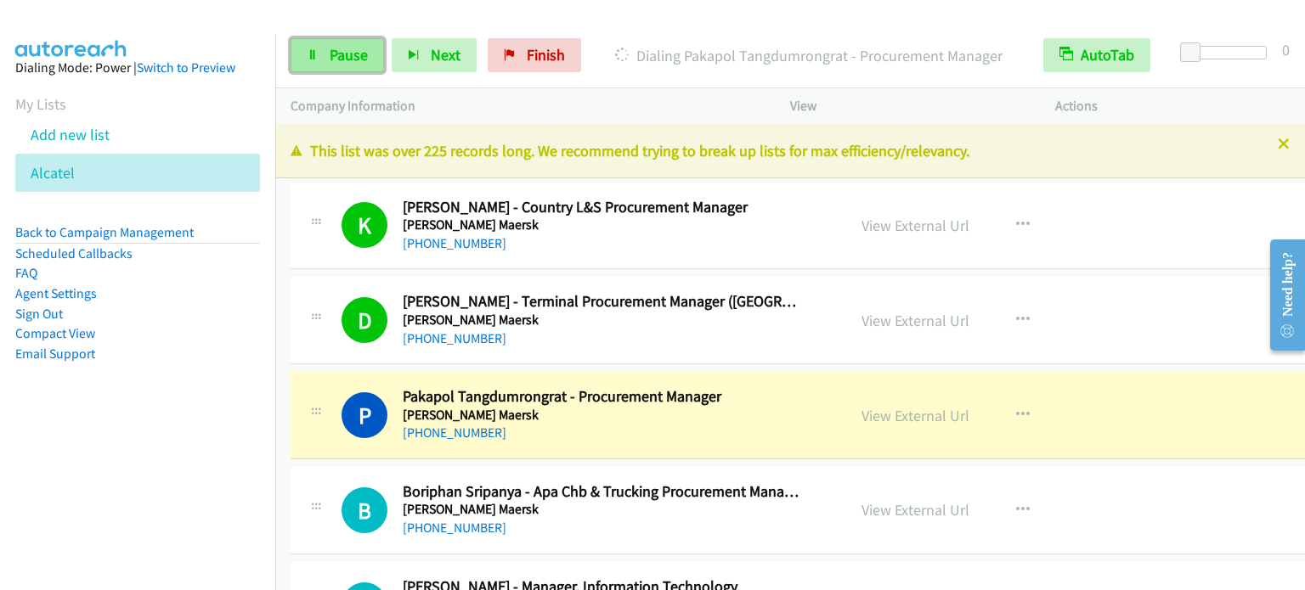
click at [352, 54] on span "Pause" at bounding box center [349, 55] width 38 height 20
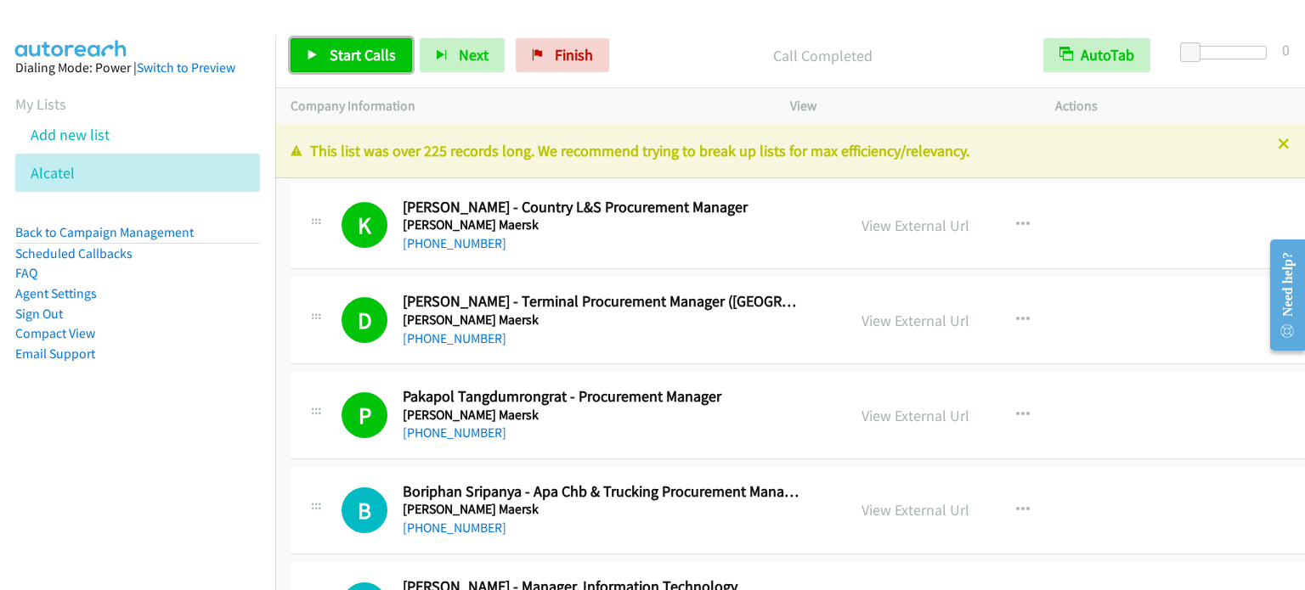
click at [366, 54] on span "Start Calls" at bounding box center [363, 55] width 66 height 20
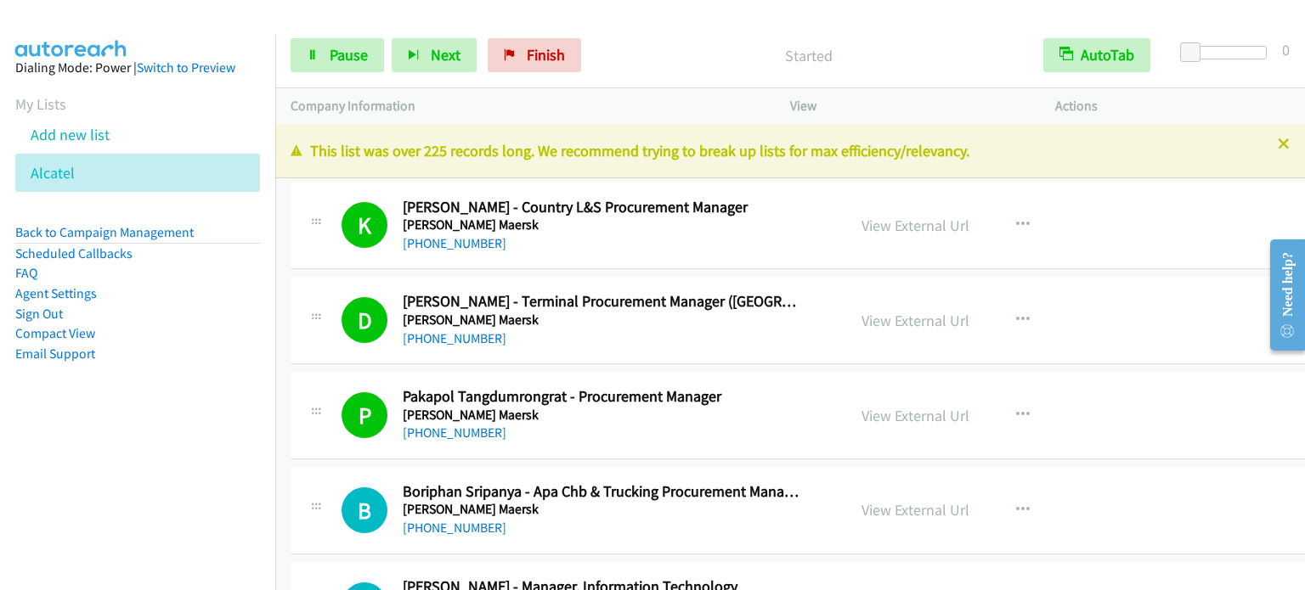
drag, startPoint x: 166, startPoint y: 353, endPoint x: 202, endPoint y: 302, distance: 63.4
click at [166, 353] on li "Email Support" at bounding box center [137, 354] width 245 height 20
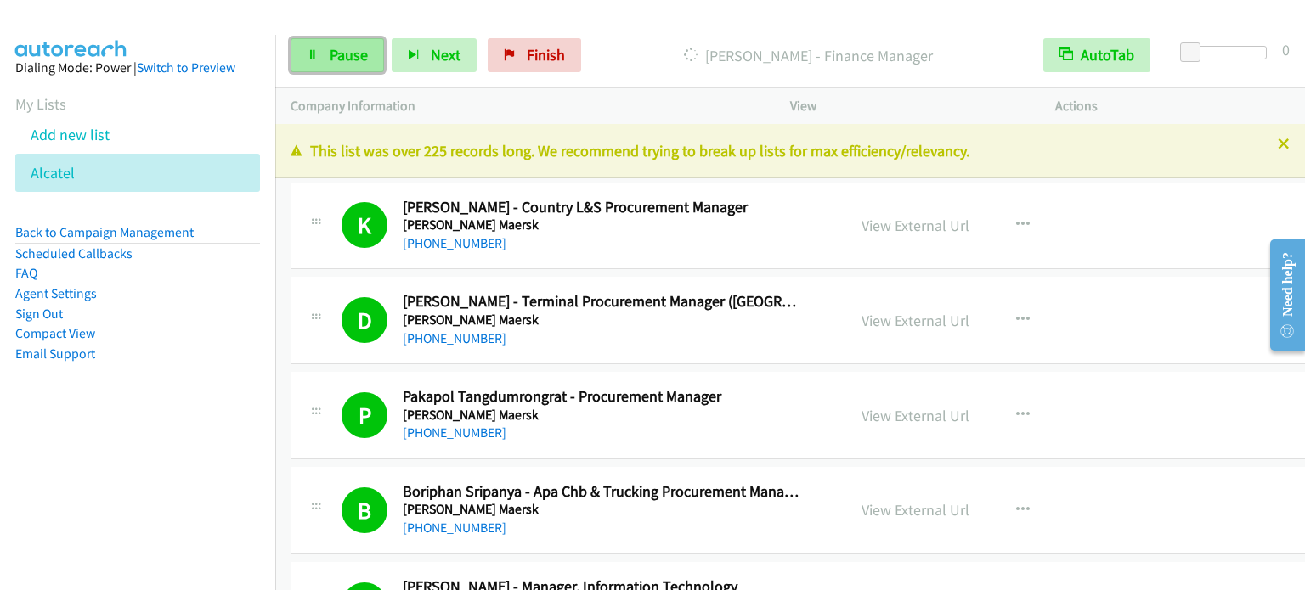
click at [315, 64] on link "Pause" at bounding box center [337, 55] width 93 height 34
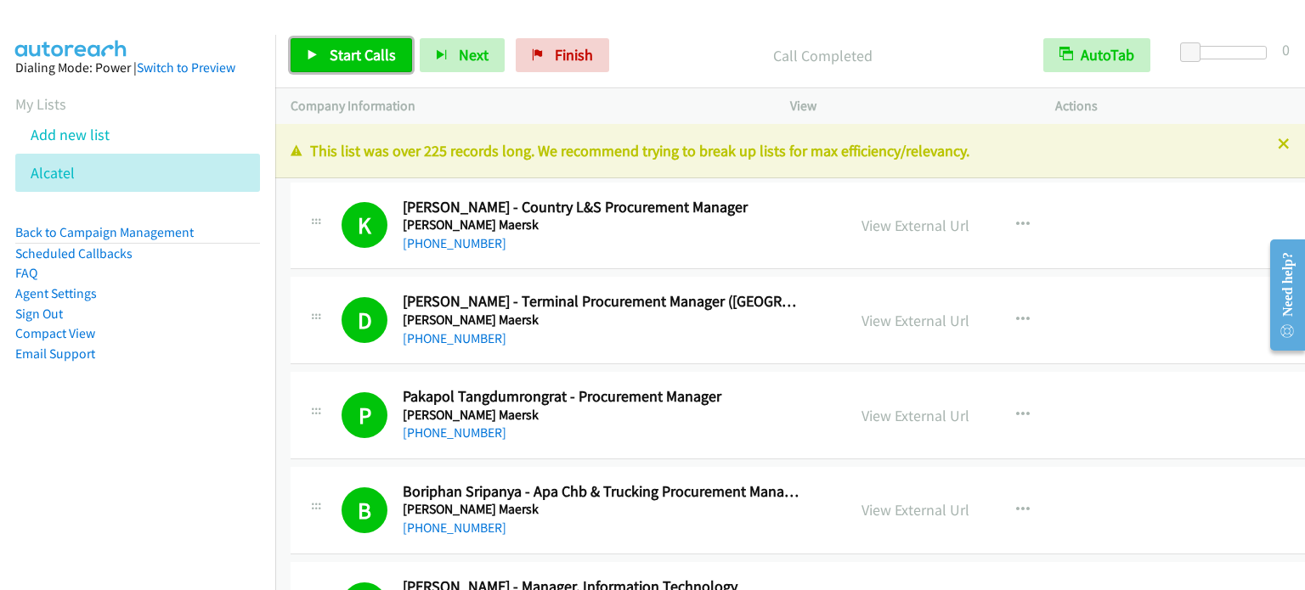
click at [363, 43] on link "Start Calls" at bounding box center [351, 55] width 121 height 34
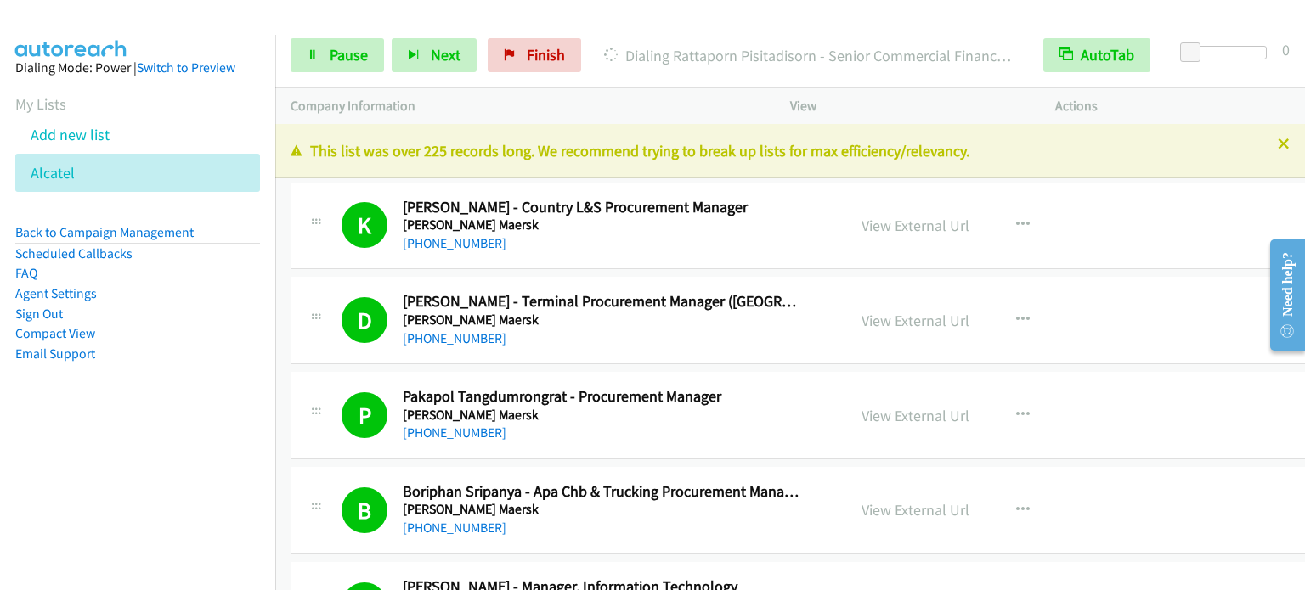
click at [221, 453] on nav "Dialing Mode: Power | Switch to Preview My Lists Add new list Alcatel Back to C…" at bounding box center [138, 330] width 276 height 590
click at [364, 49] on span "Pause" at bounding box center [349, 55] width 38 height 20
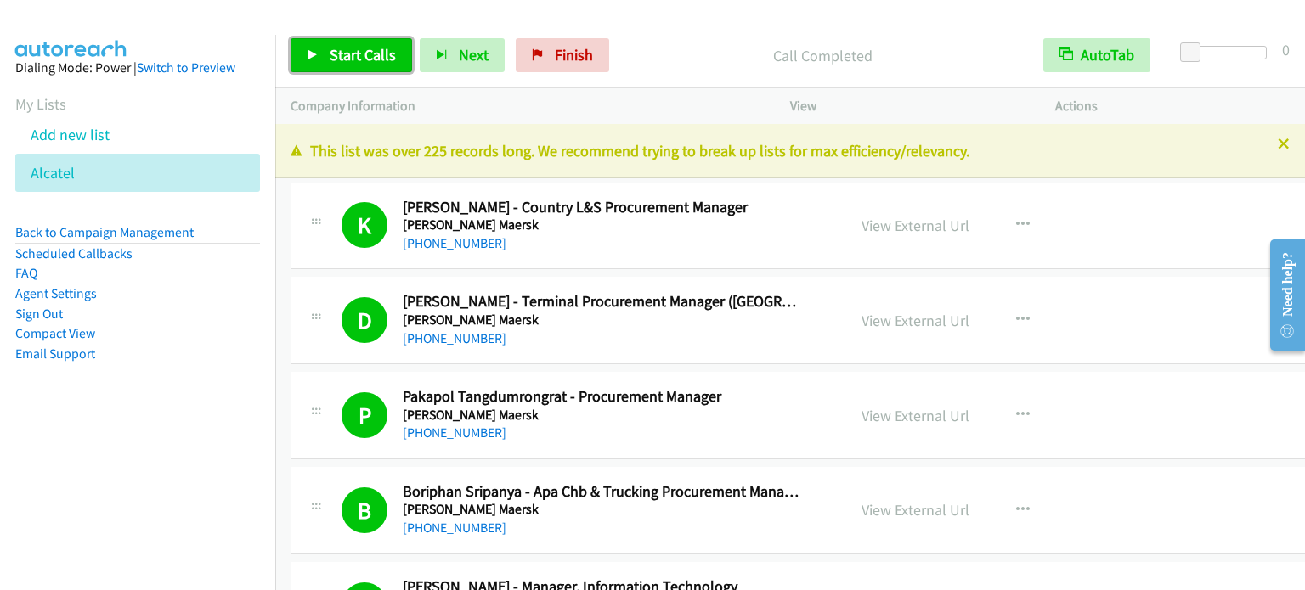
click at [356, 57] on span "Start Calls" at bounding box center [363, 55] width 66 height 20
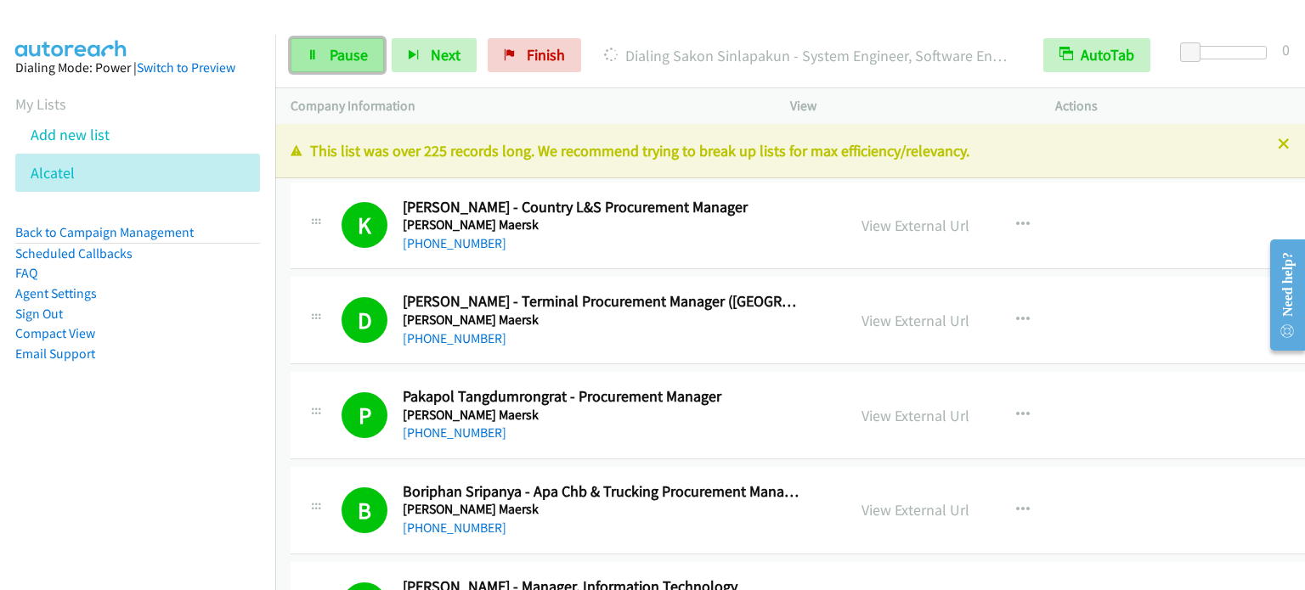
click at [334, 45] on span "Pause" at bounding box center [349, 55] width 38 height 20
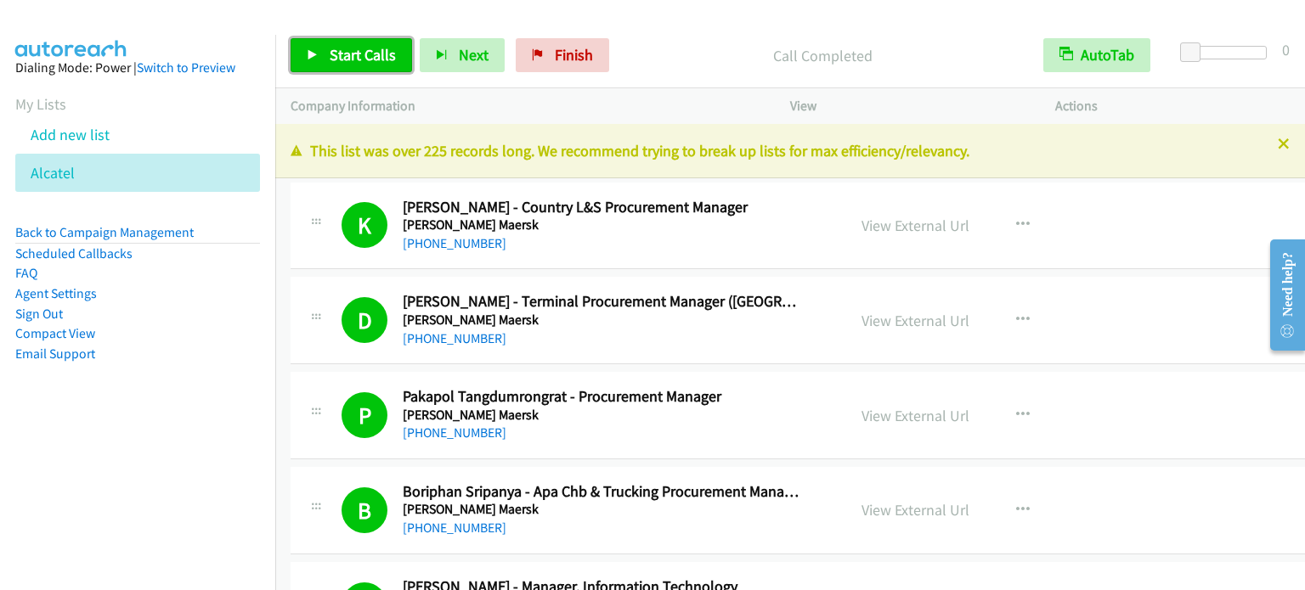
click at [362, 56] on span "Start Calls" at bounding box center [363, 55] width 66 height 20
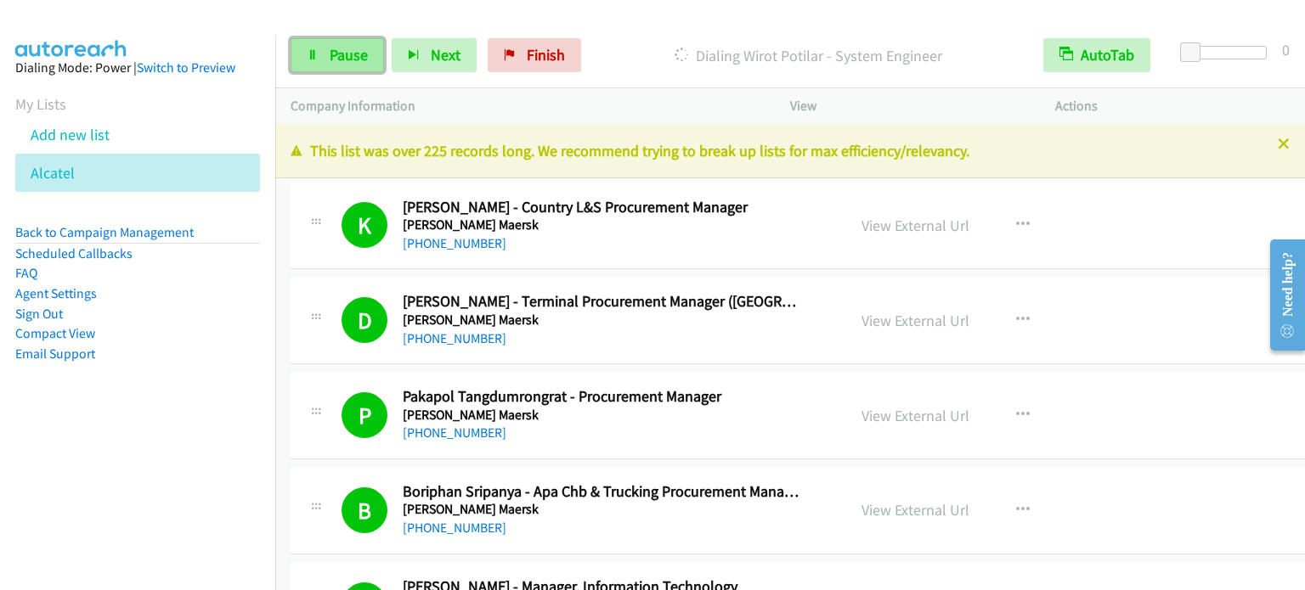
click at [347, 64] on span "Pause" at bounding box center [349, 55] width 38 height 20
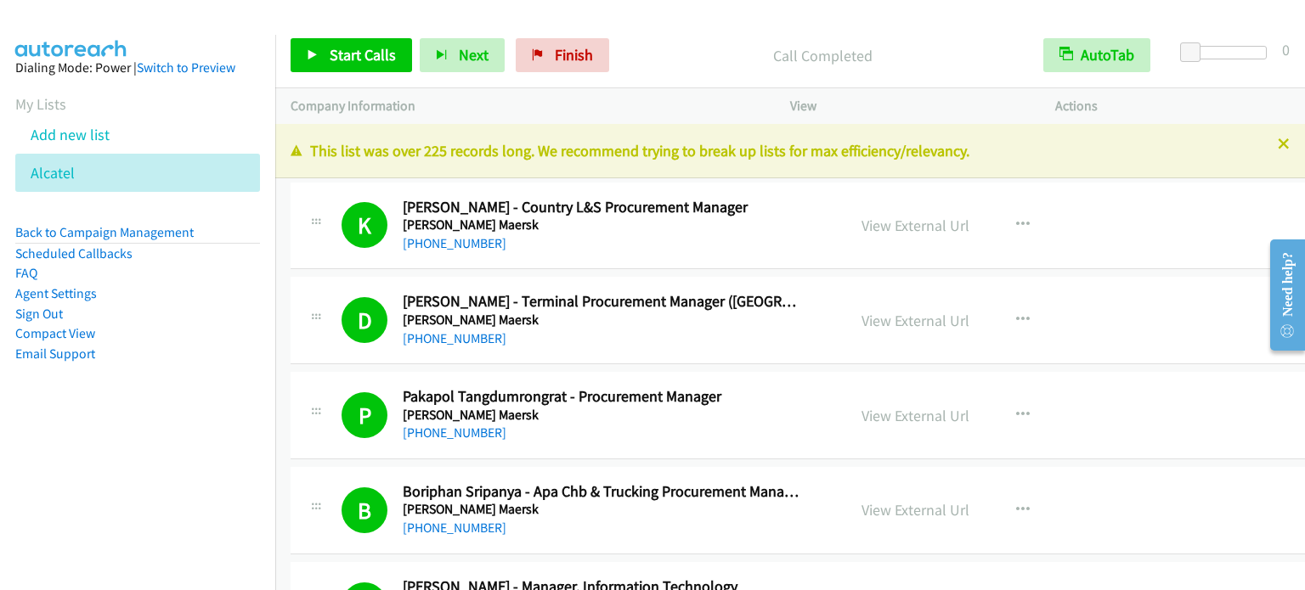
click at [383, 37] on div "Start Calls Pause Next Finish Call Completed AutoTab AutoTab 0" at bounding box center [790, 55] width 1030 height 65
click at [374, 60] on span "Start Calls" at bounding box center [363, 55] width 66 height 20
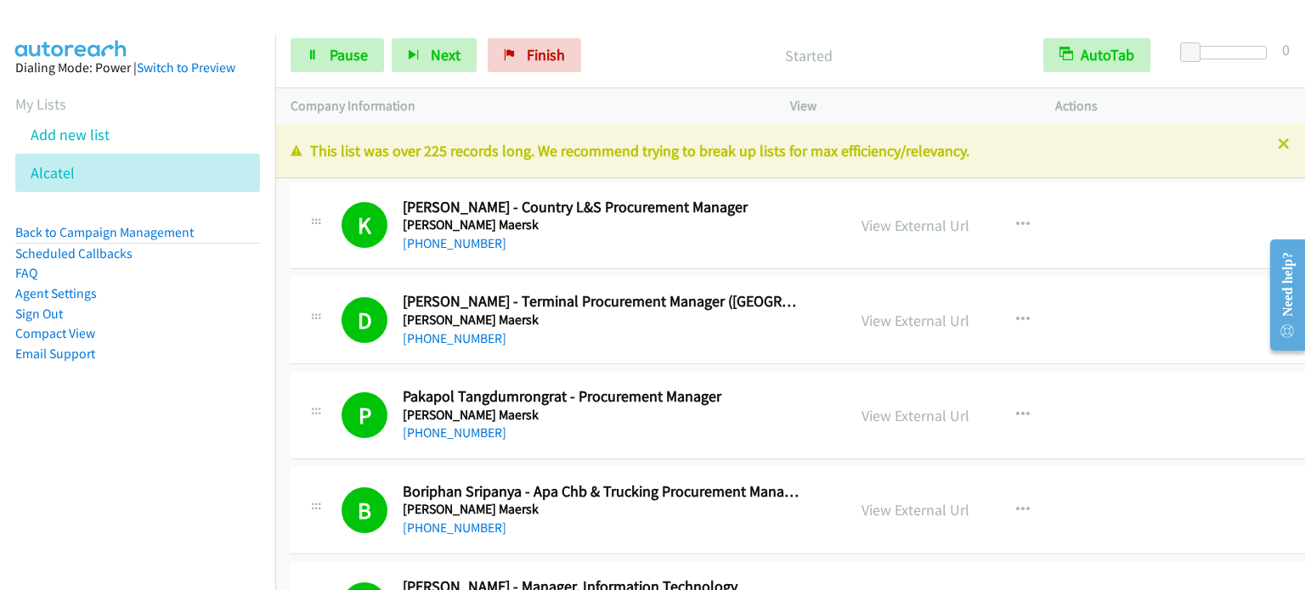
click at [117, 461] on nav "Dialing Mode: Power | Switch to Preview My Lists Add new list Alcatel Back to C…" at bounding box center [138, 330] width 276 height 590
click at [319, 67] on link "Pause" at bounding box center [337, 55] width 93 height 34
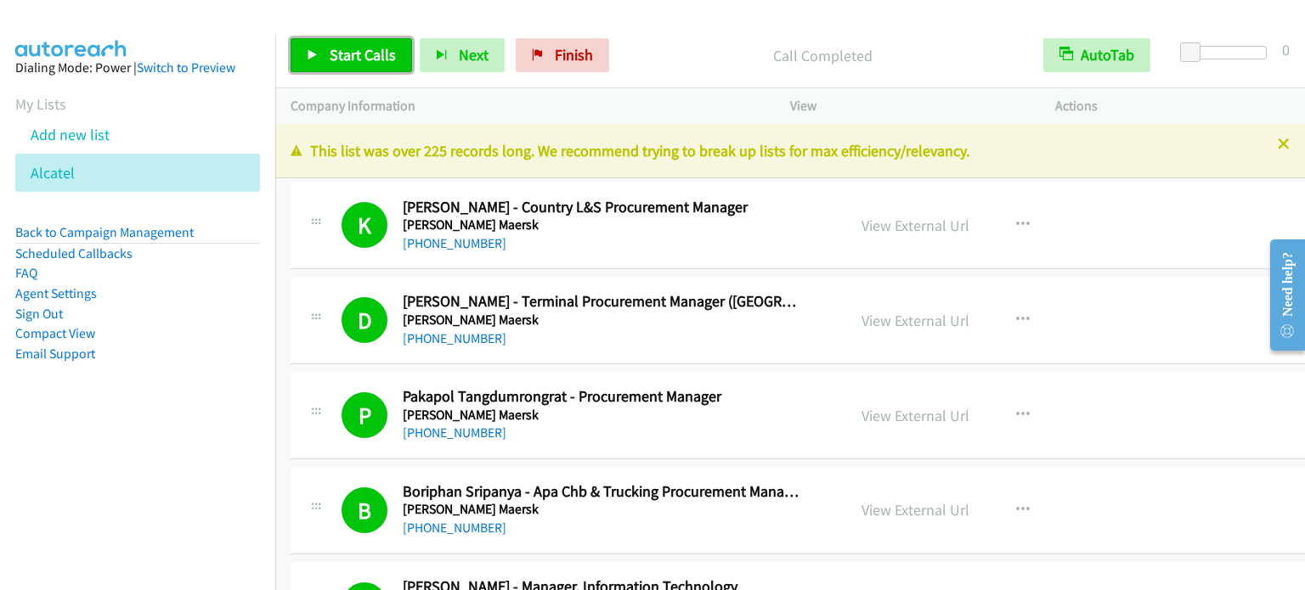
click at [345, 71] on link "Start Calls" at bounding box center [351, 55] width 121 height 34
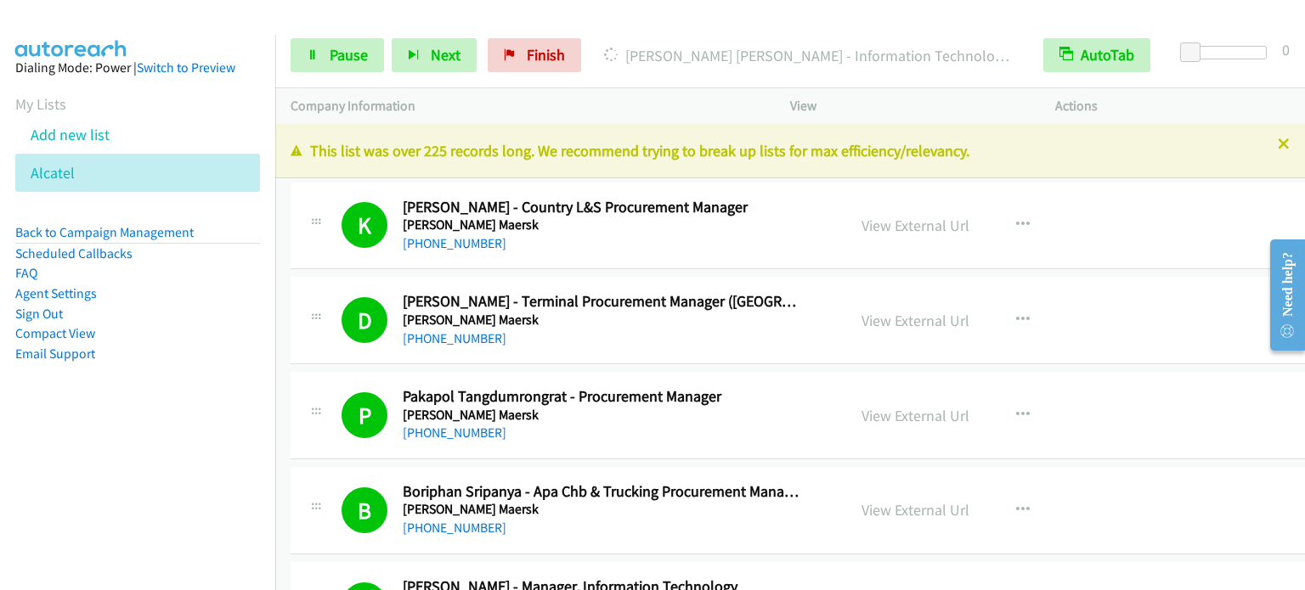
click at [49, 499] on nav "Dialing Mode: Power | Switch to Preview My Lists Add new list Alcatel Back to C…" at bounding box center [138, 330] width 276 height 590
click at [332, 60] on span "Pause" at bounding box center [349, 55] width 38 height 20
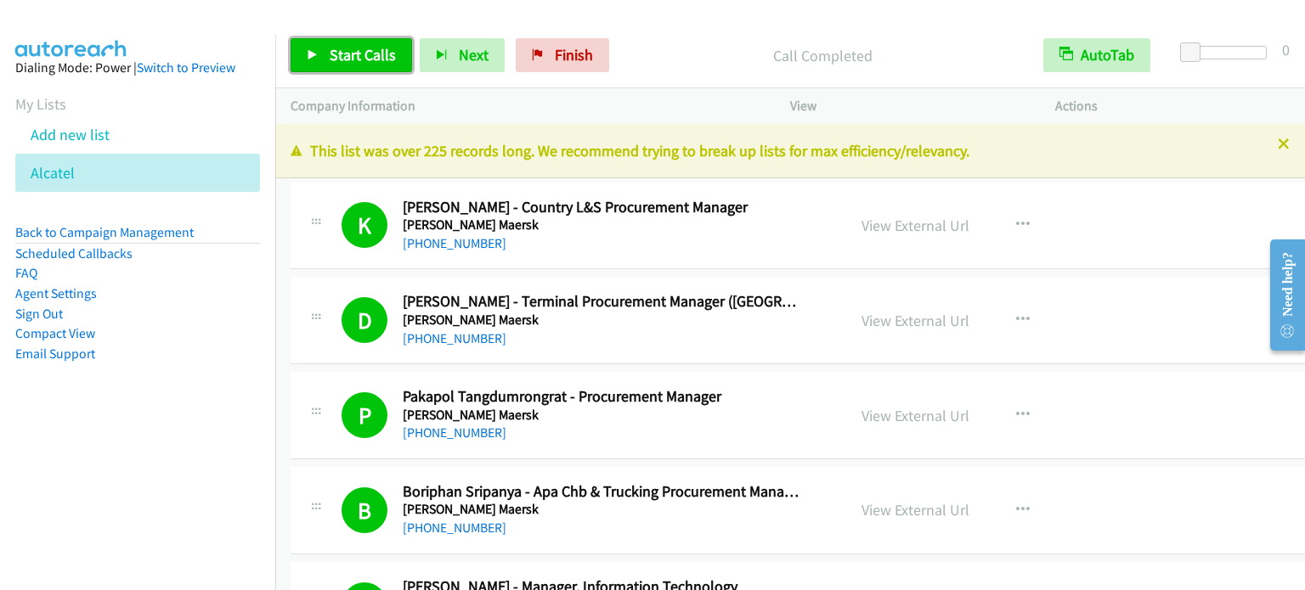
click at [364, 50] on span "Start Calls" at bounding box center [363, 55] width 66 height 20
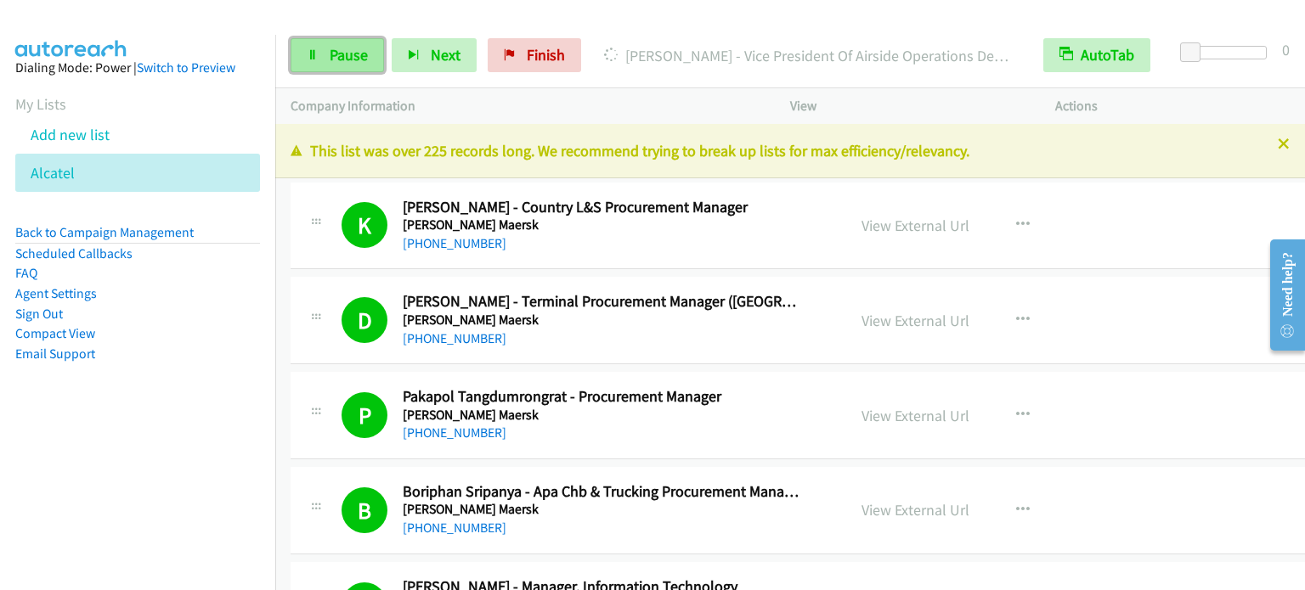
click at [340, 56] on span "Pause" at bounding box center [349, 55] width 38 height 20
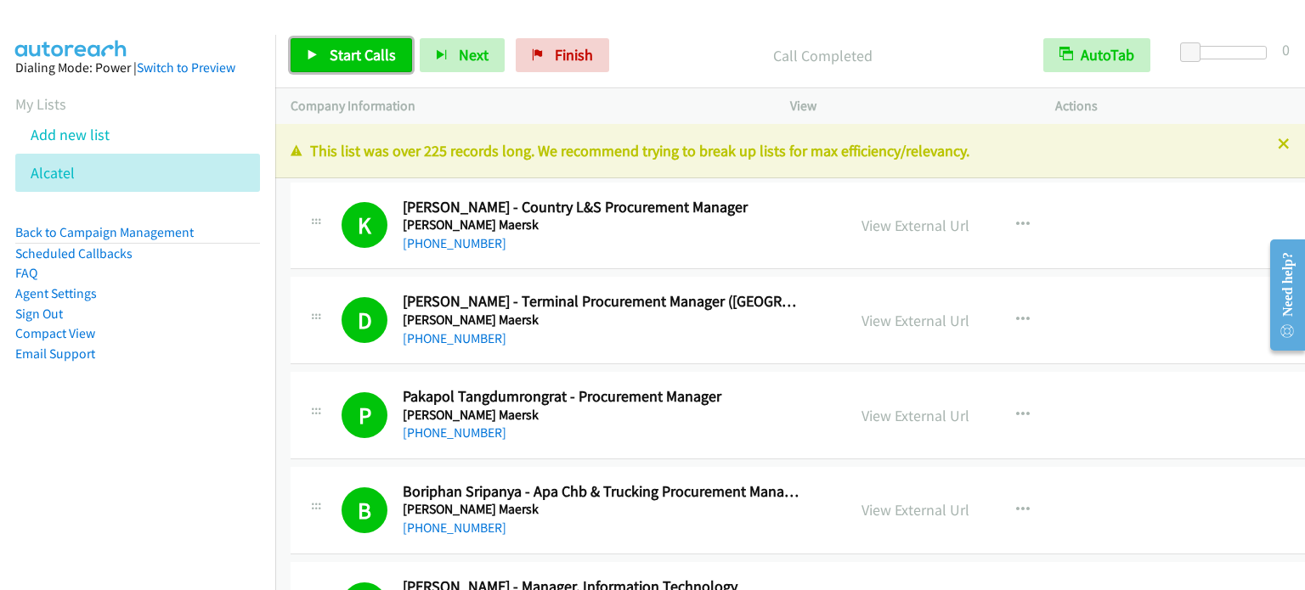
click at [383, 54] on span "Start Calls" at bounding box center [363, 55] width 66 height 20
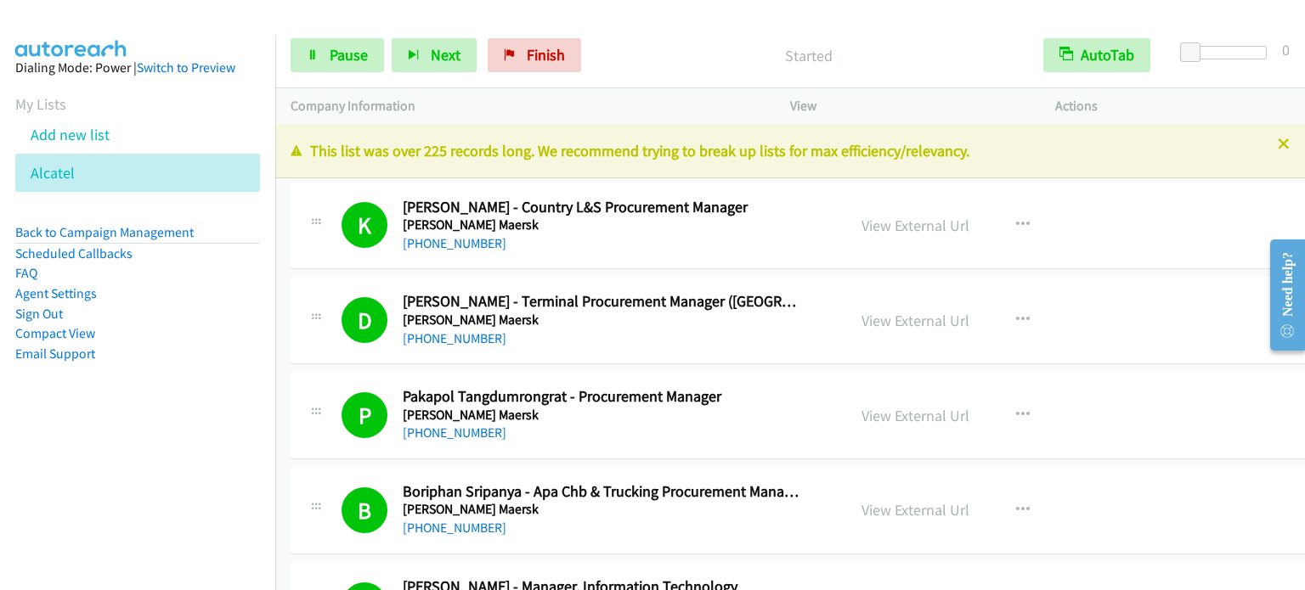
click at [126, 414] on aside "Dialing Mode: Power | Switch to Preview My Lists Add new list Alcatel Back to C…" at bounding box center [137, 238] width 275 height 406
click at [354, 56] on span "Pause" at bounding box center [349, 55] width 38 height 20
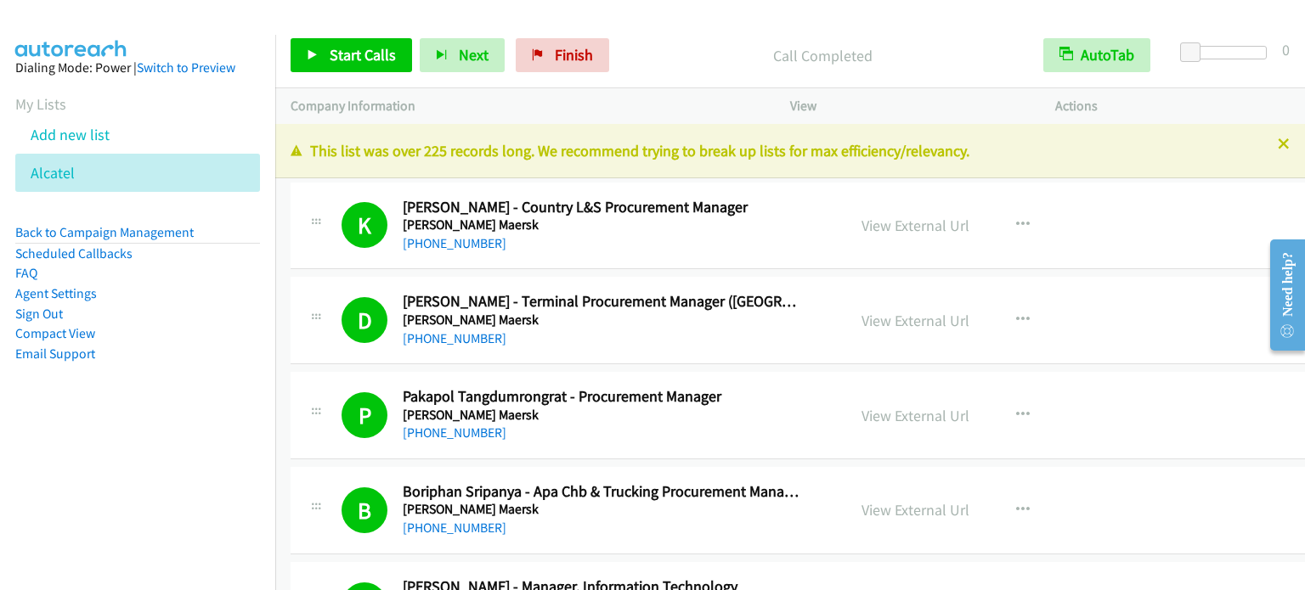
click at [392, 37] on div "Start Calls Pause Next Finish Call Completed AutoTab AutoTab 0" at bounding box center [790, 55] width 1030 height 65
click at [353, 56] on span "Start Calls" at bounding box center [363, 55] width 66 height 20
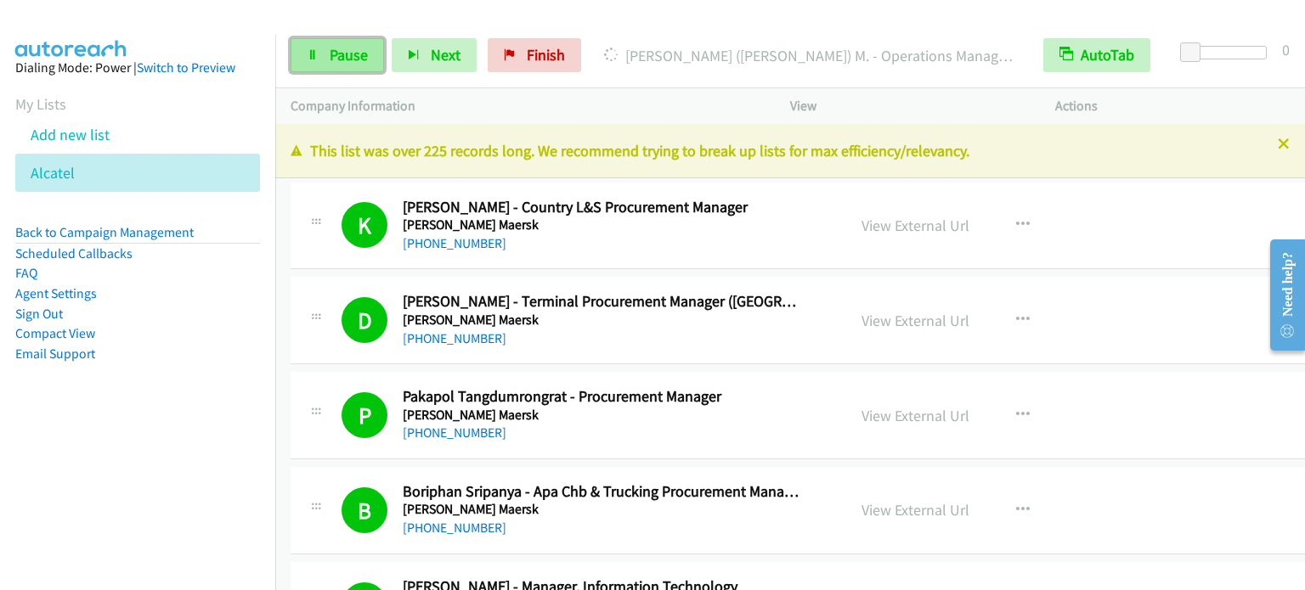
click at [330, 60] on span "Pause" at bounding box center [349, 55] width 38 height 20
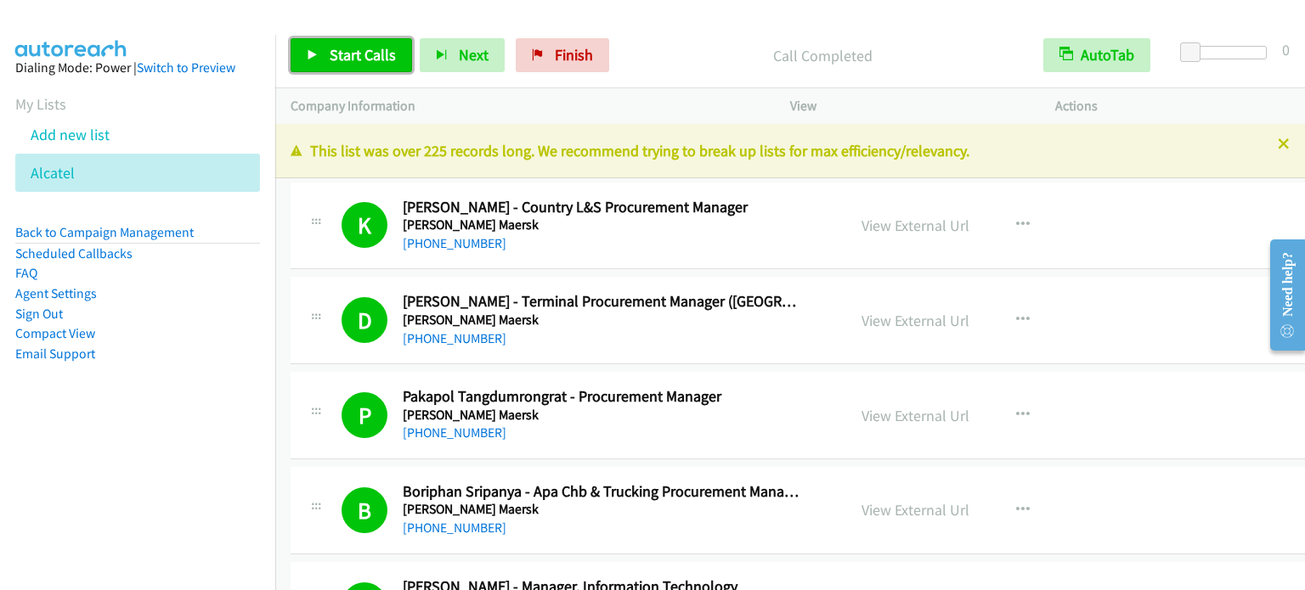
click at [364, 54] on span "Start Calls" at bounding box center [363, 55] width 66 height 20
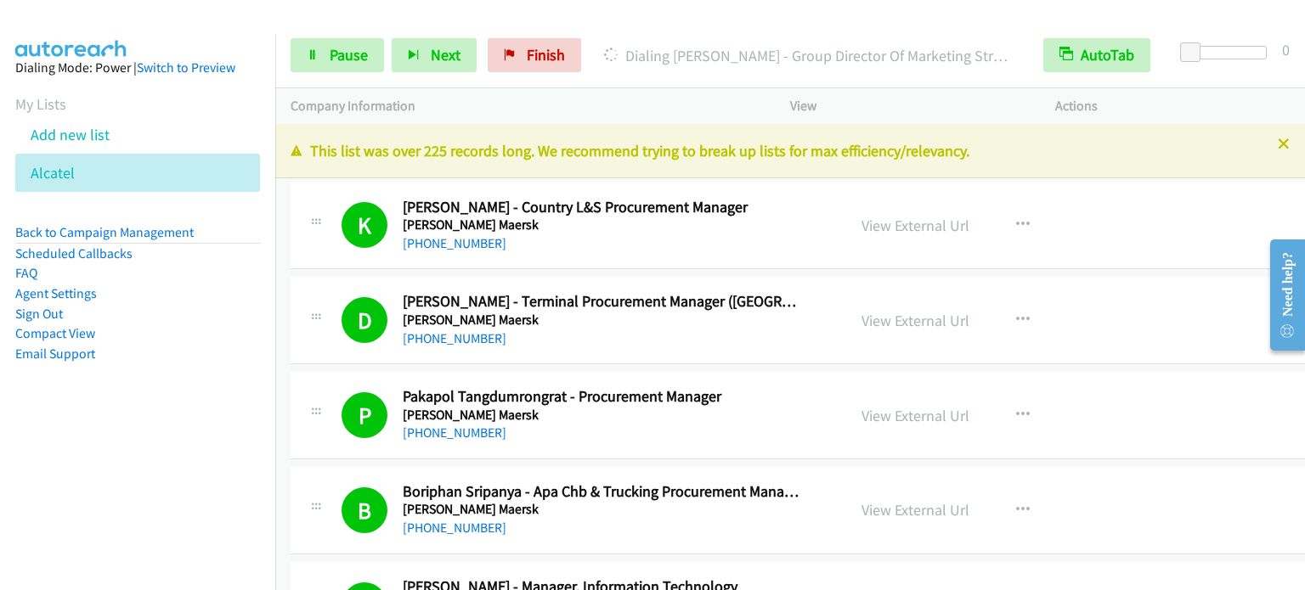
click at [192, 448] on nav "Dialing Mode: Power | Switch to Preview My Lists Add new list Alcatel Back to C…" at bounding box center [138, 330] width 276 height 590
click at [347, 54] on span "Pause" at bounding box center [349, 55] width 38 height 20
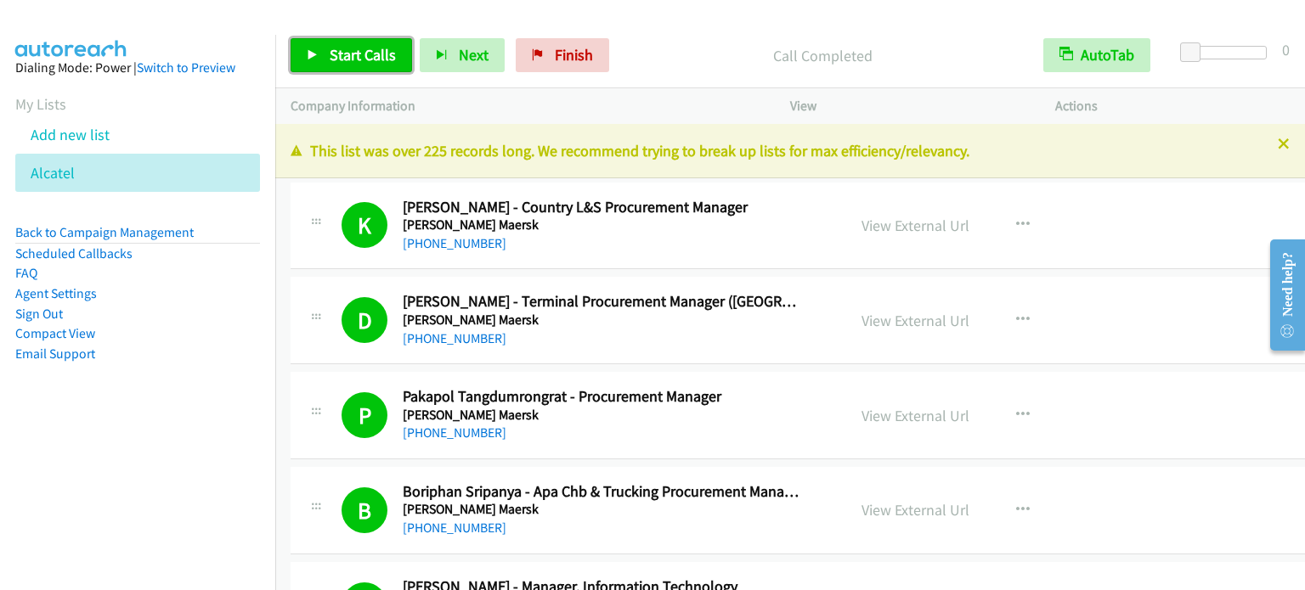
click at [374, 43] on link "Start Calls" at bounding box center [351, 55] width 121 height 34
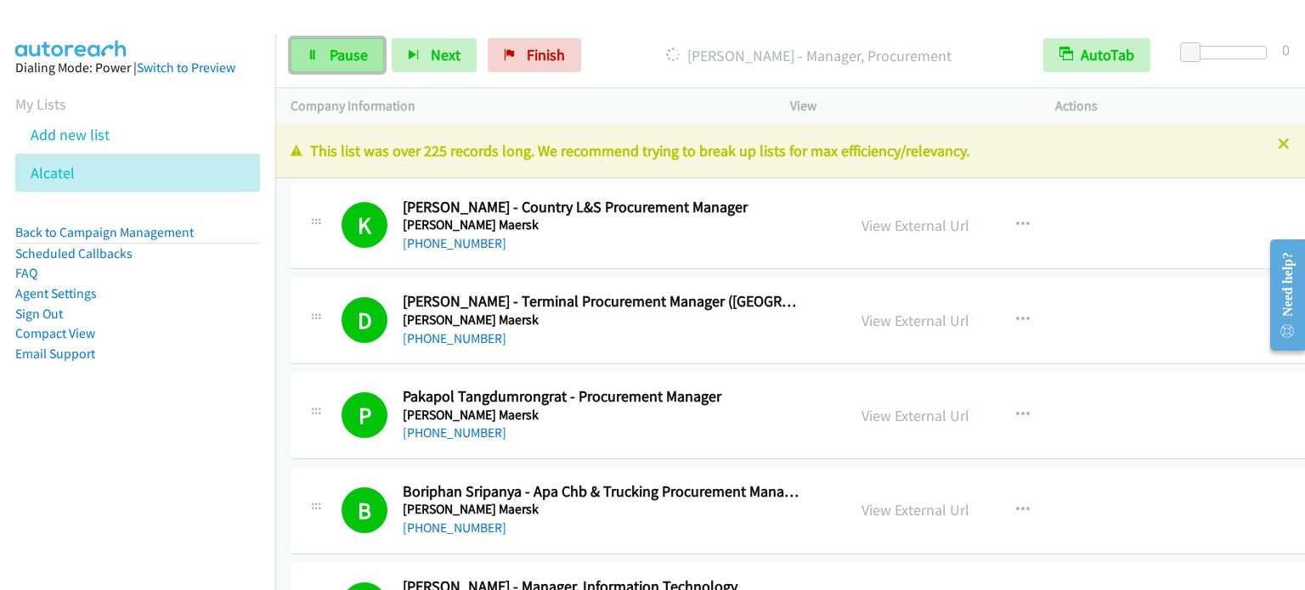
click at [306, 71] on link "Pause" at bounding box center [337, 55] width 93 height 34
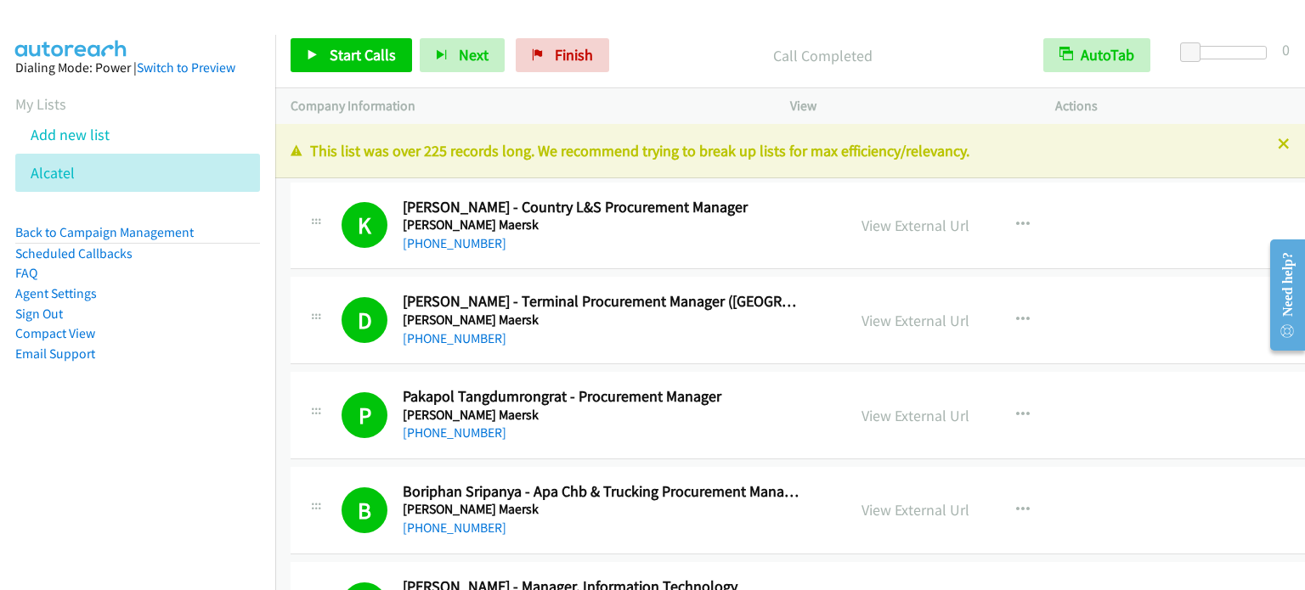
click at [190, 372] on aside "Dialing Mode: Power | Switch to Preview My Lists Add new list Alcatel Back to C…" at bounding box center [137, 238] width 275 height 406
click at [374, 50] on span "Start Calls" at bounding box center [363, 55] width 66 height 20
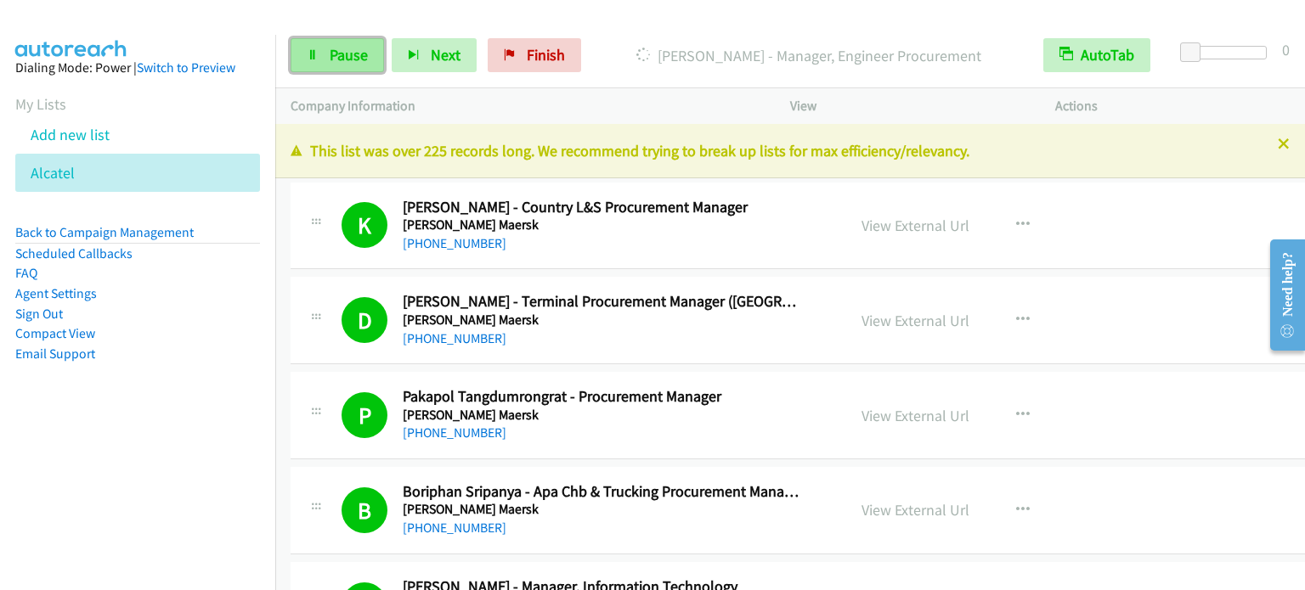
click at [358, 49] on span "Pause" at bounding box center [349, 55] width 38 height 20
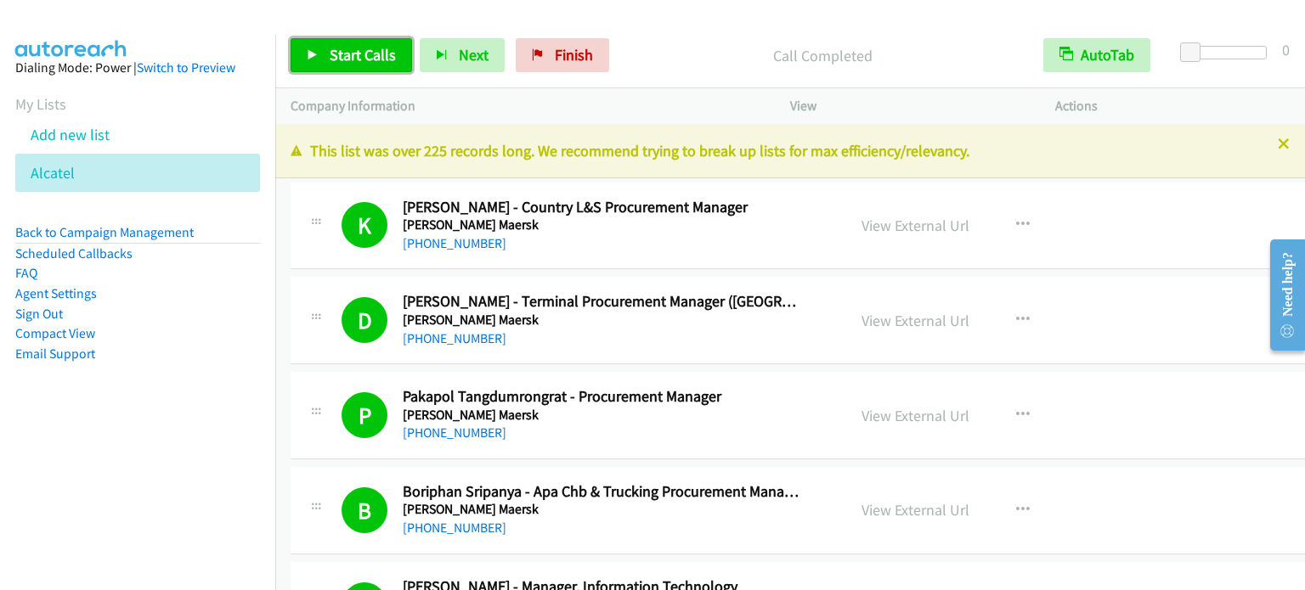
click at [377, 45] on span "Start Calls" at bounding box center [363, 55] width 66 height 20
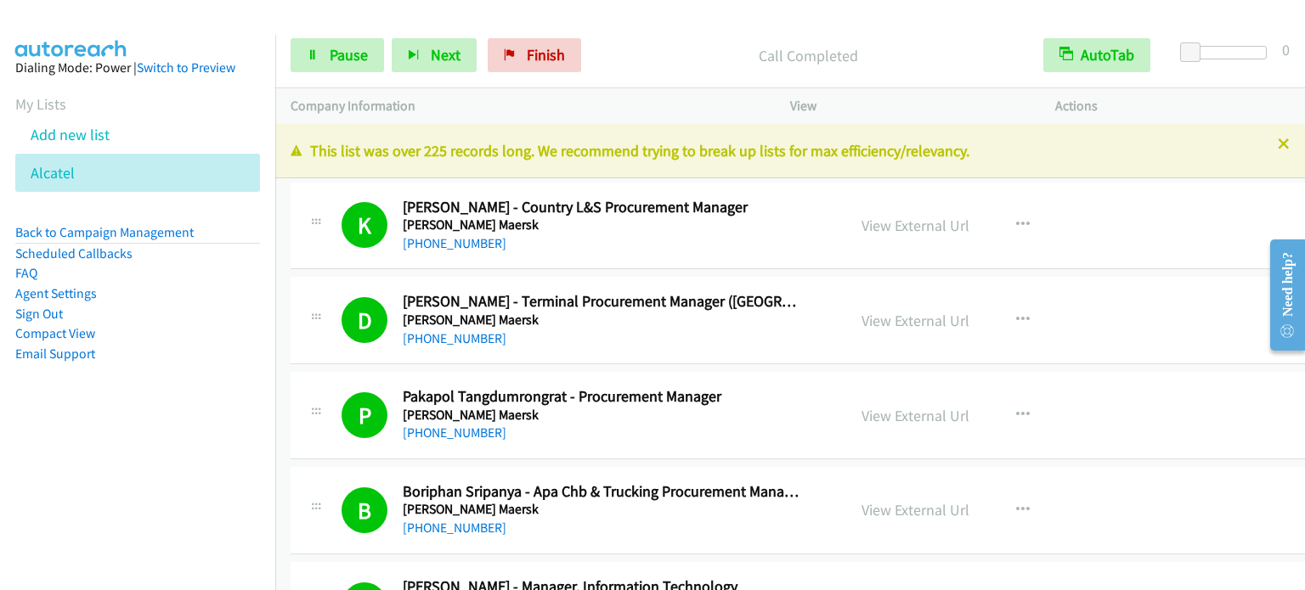
click at [200, 414] on aside "Dialing Mode: Power | Switch to Preview My Lists Add new list Alcatel Back to C…" at bounding box center [137, 238] width 275 height 406
click at [146, 346] on li "Email Support" at bounding box center [137, 354] width 245 height 20
drag, startPoint x: 358, startPoint y: 57, endPoint x: 364, endPoint y: 65, distance: 9.9
click at [358, 57] on span "Pause" at bounding box center [349, 55] width 38 height 20
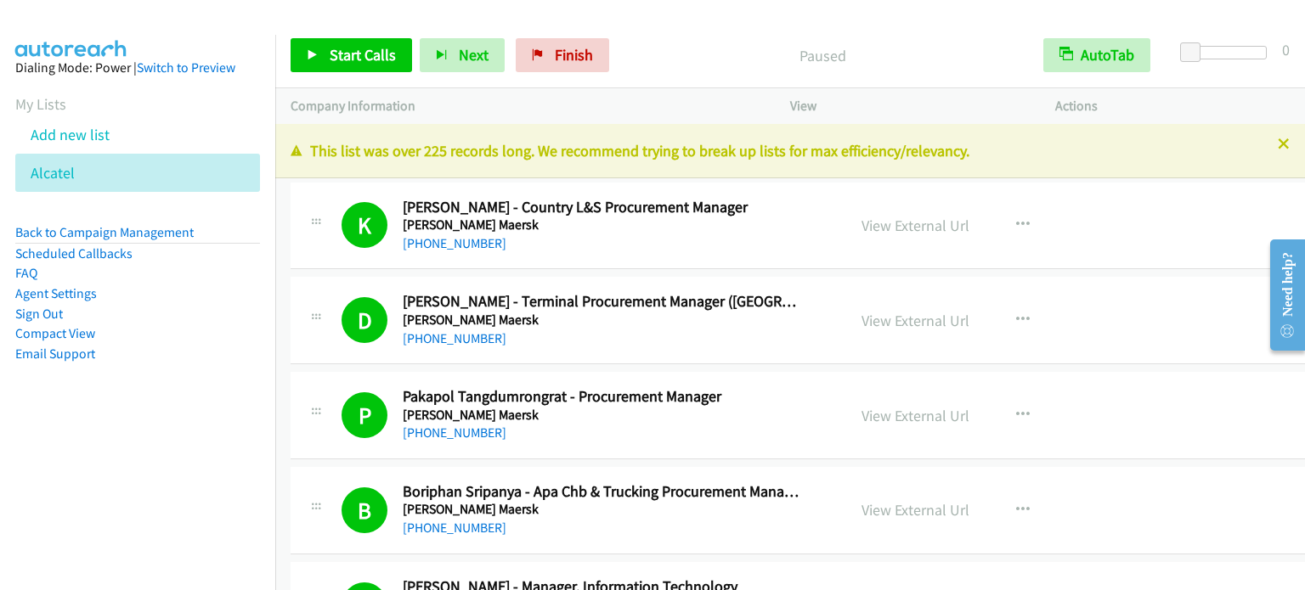
click at [108, 407] on aside "Dialing Mode: Power | Switch to Preview My Lists Add new list Alcatel Back to C…" at bounding box center [137, 238] width 275 height 406
click at [374, 47] on span "Start Calls" at bounding box center [363, 55] width 66 height 20
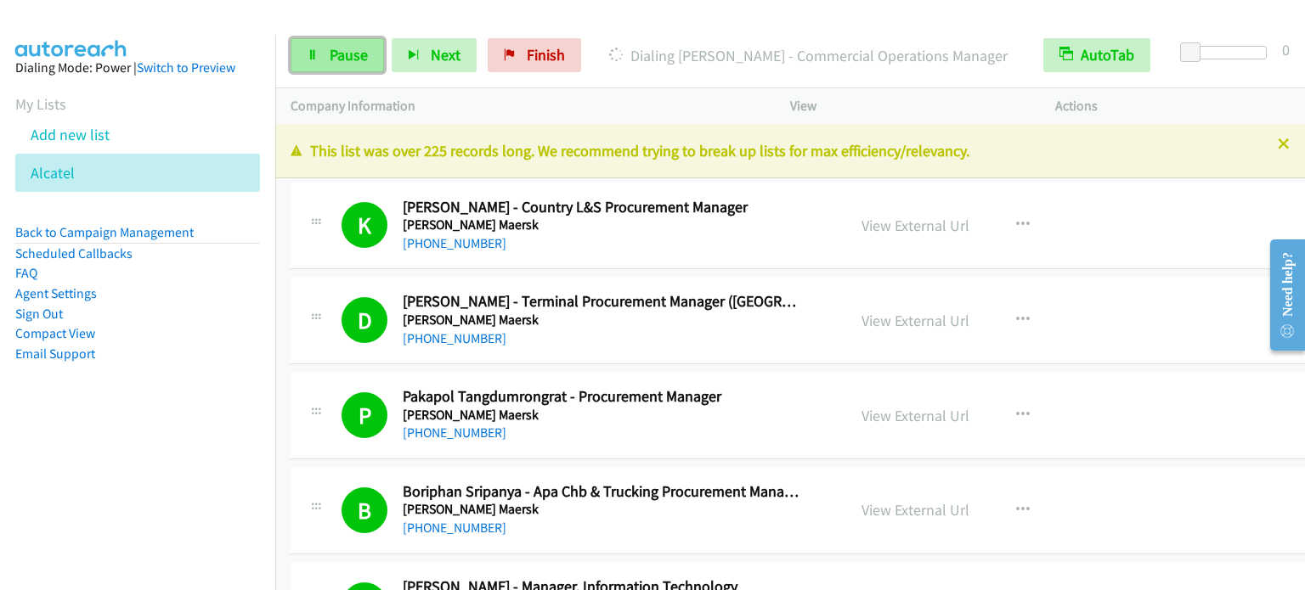
click at [345, 64] on span "Pause" at bounding box center [349, 55] width 38 height 20
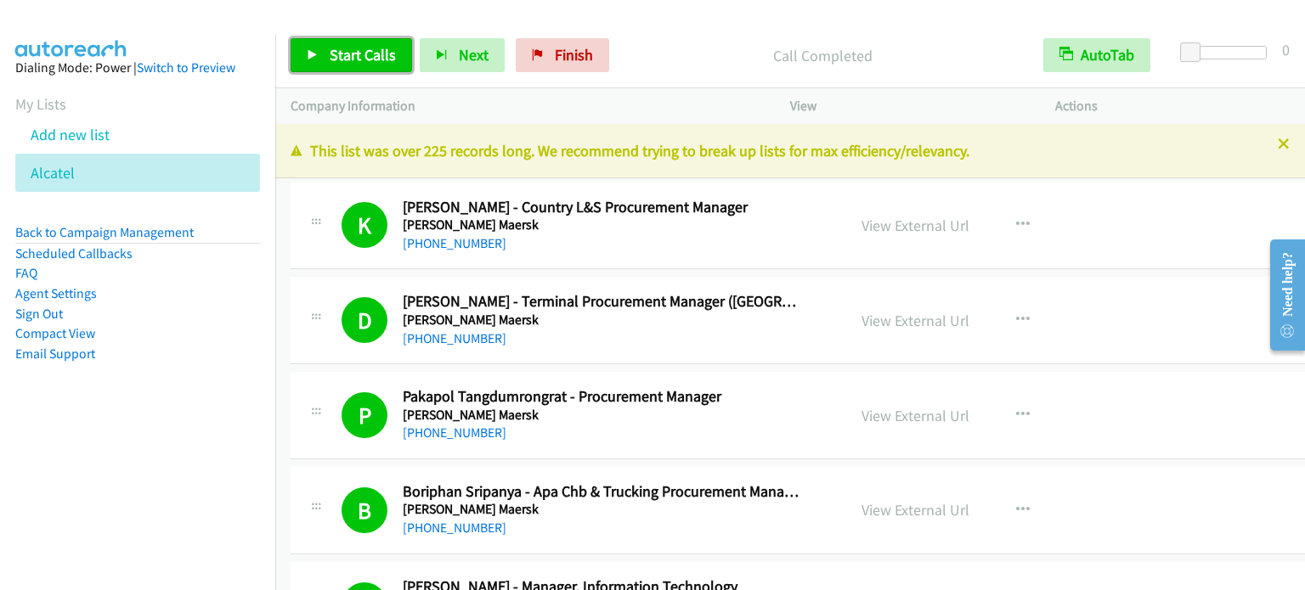
click at [357, 58] on span "Start Calls" at bounding box center [363, 55] width 66 height 20
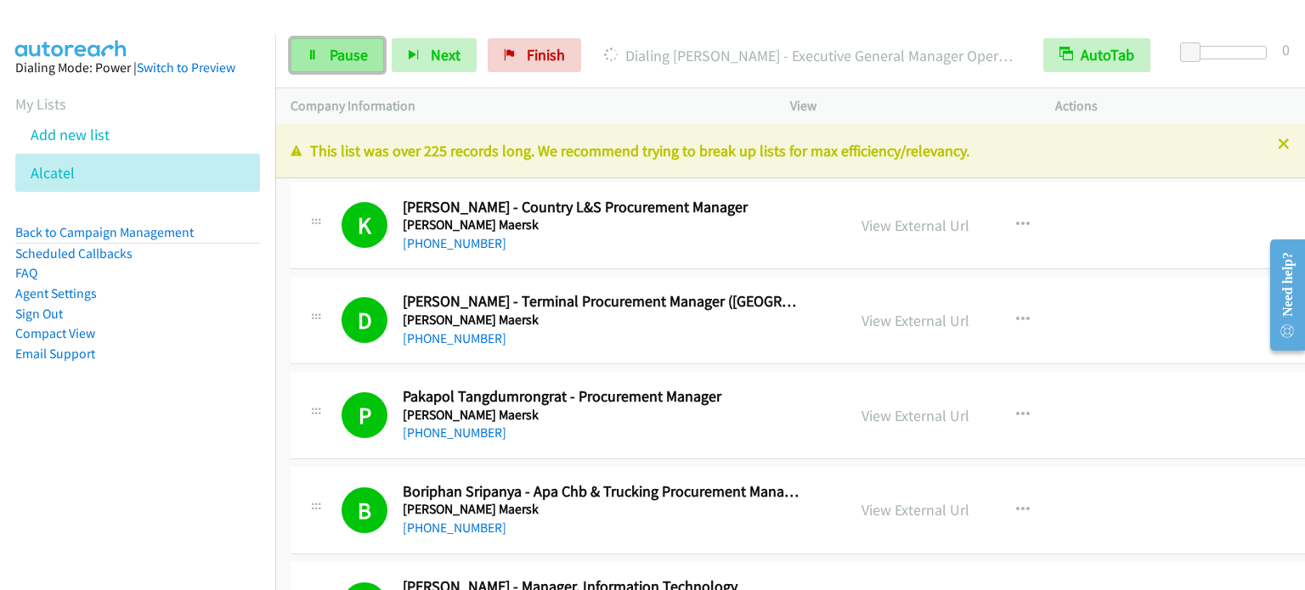
click at [342, 58] on span "Pause" at bounding box center [349, 55] width 38 height 20
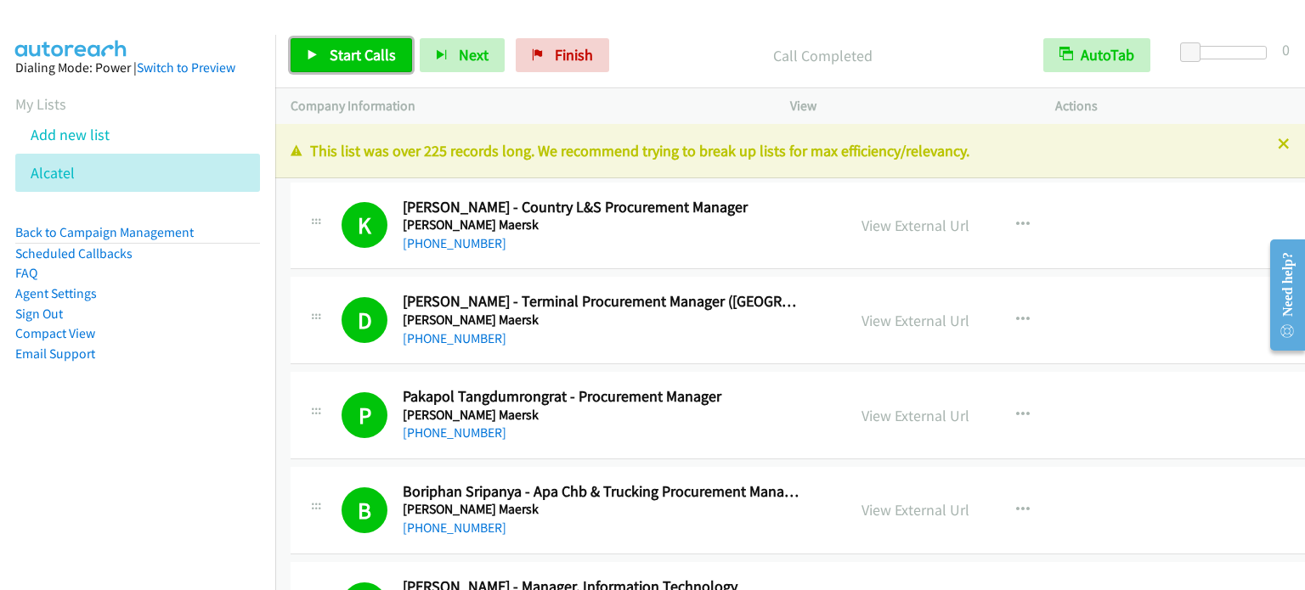
click at [348, 56] on span "Start Calls" at bounding box center [363, 55] width 66 height 20
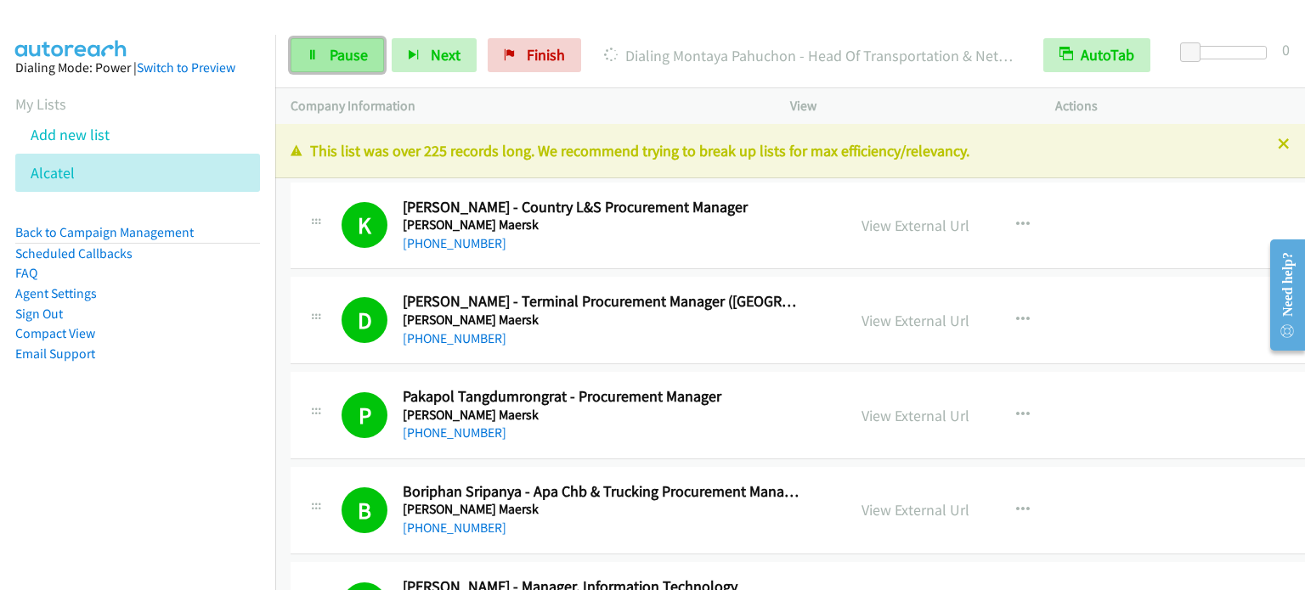
click at [331, 46] on span "Pause" at bounding box center [349, 55] width 38 height 20
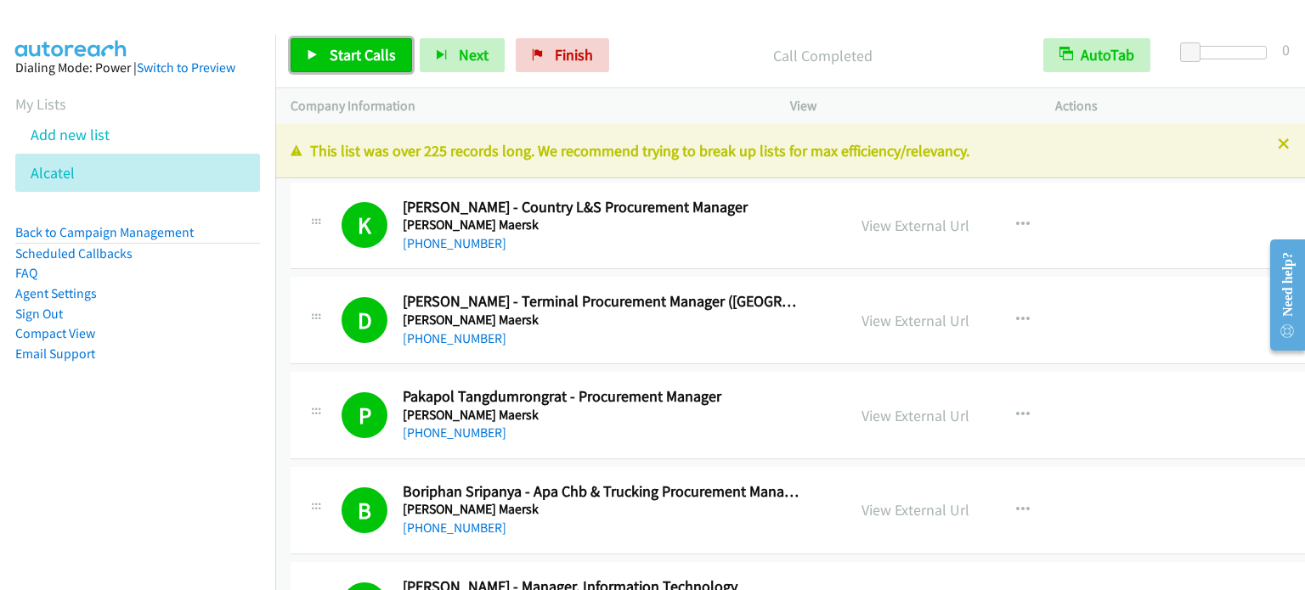
click at [332, 55] on span "Start Calls" at bounding box center [363, 55] width 66 height 20
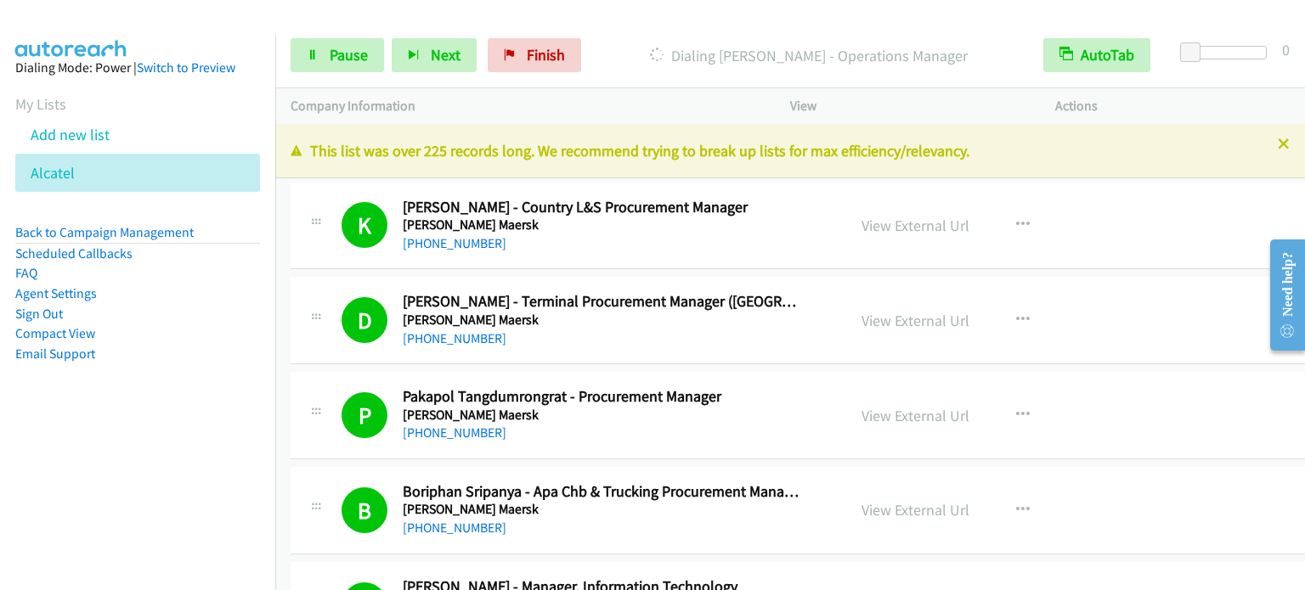
click at [100, 443] on nav "Dialing Mode: Power | Switch to Preview My Lists Add new list Alcatel Back to C…" at bounding box center [138, 330] width 276 height 590
click at [183, 325] on li "Compact View" at bounding box center [137, 334] width 245 height 20
click at [110, 498] on nav "Dialing Mode: Power | Switch to Preview My Lists Add new list Alcatel Back to C…" at bounding box center [138, 330] width 276 height 590
click at [347, 50] on span "Pause" at bounding box center [349, 55] width 38 height 20
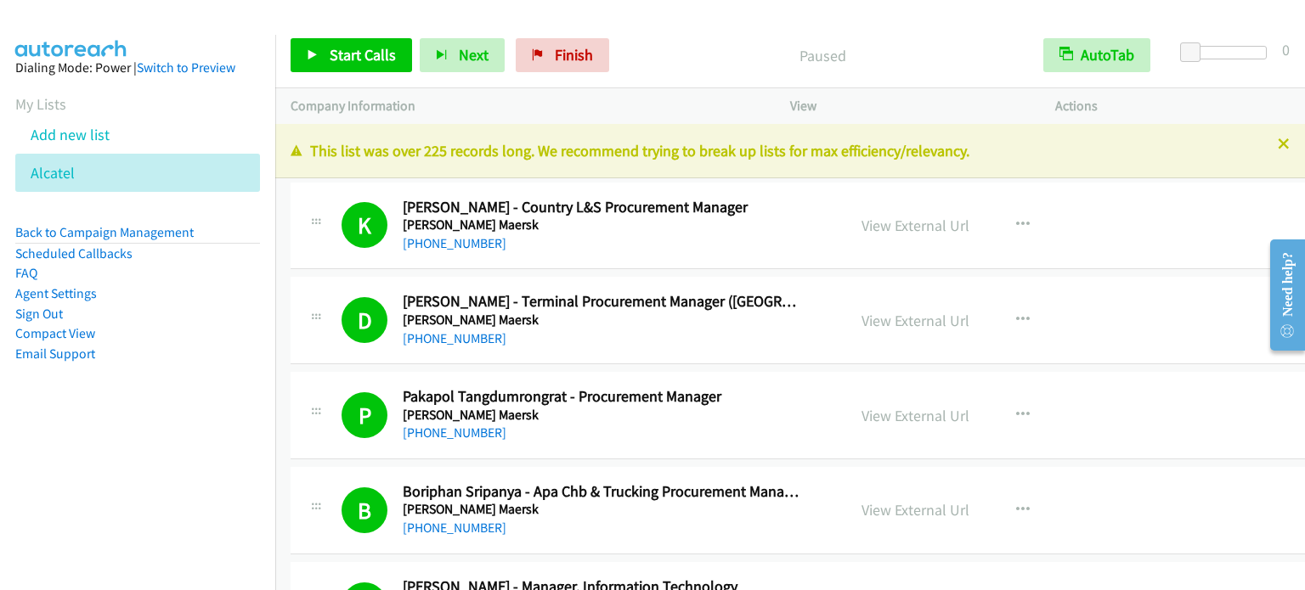
click at [762, 37] on div "Start Calls Pause Next Finish Paused AutoTab AutoTab 0" at bounding box center [790, 55] width 1030 height 65
click at [387, 49] on span "Start Calls" at bounding box center [363, 55] width 66 height 20
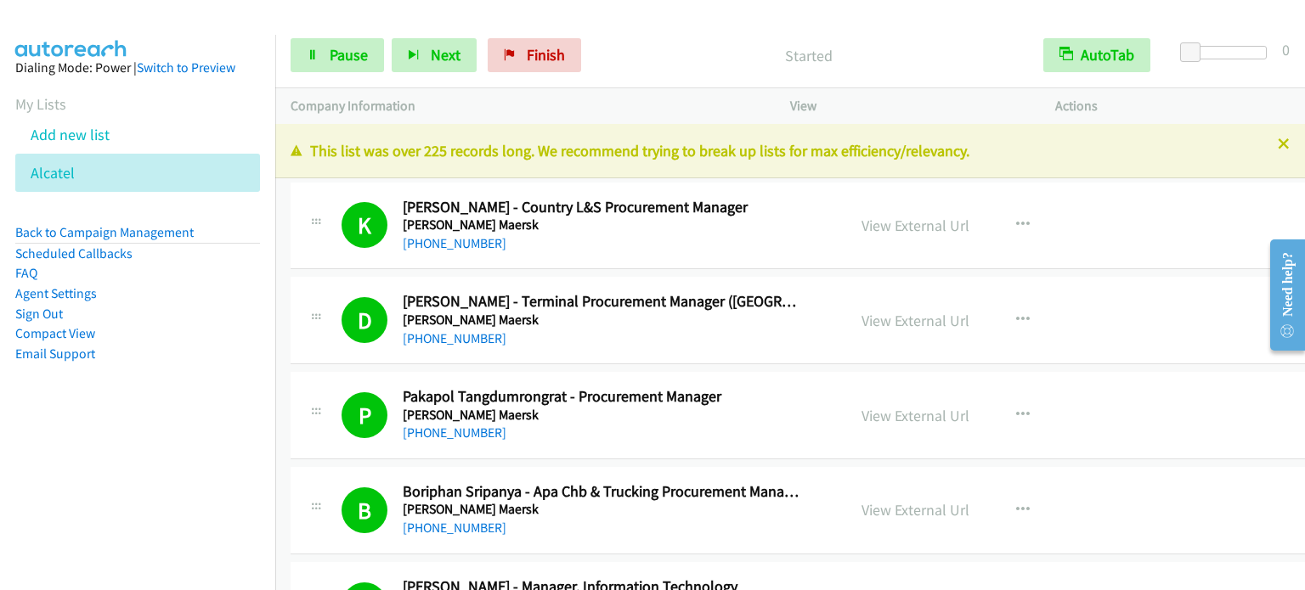
click at [179, 432] on aside "Dialing Mode: Power | Switch to Preview My Lists Add new list Alcatel Back to C…" at bounding box center [137, 238] width 275 height 406
click at [340, 59] on span "Pause" at bounding box center [349, 55] width 38 height 20
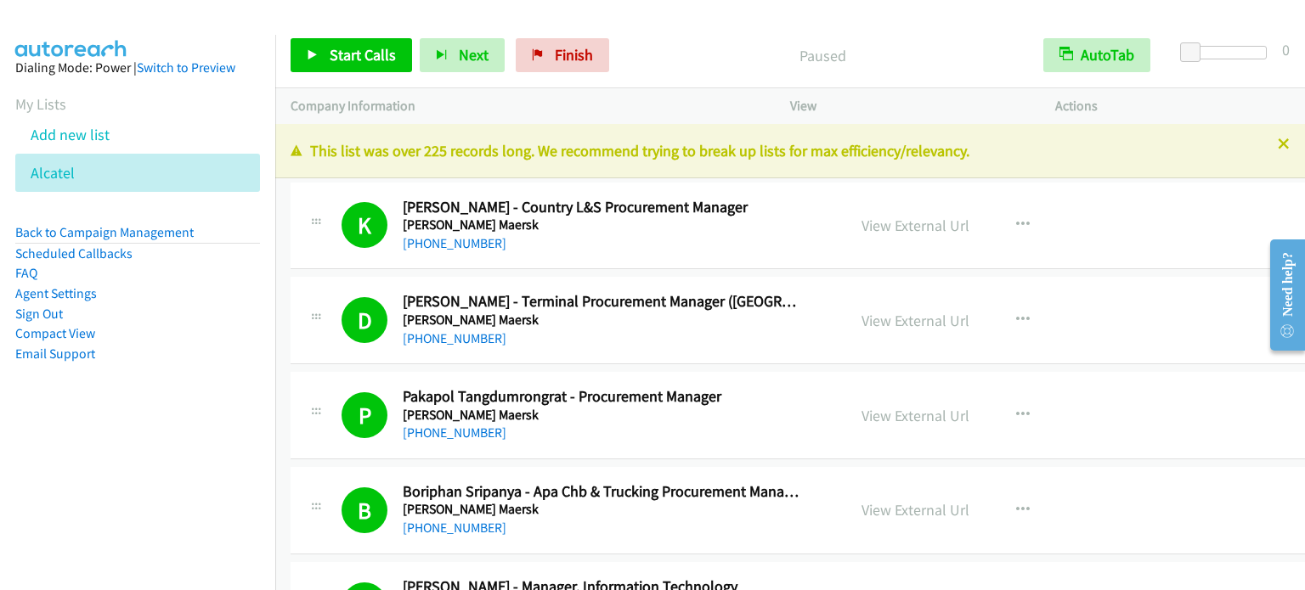
click at [183, 435] on aside "Dialing Mode: Power | Switch to Preview My Lists Add new list Alcatel Back to C…" at bounding box center [137, 238] width 275 height 406
click at [371, 43] on link "Start Calls" at bounding box center [351, 55] width 121 height 34
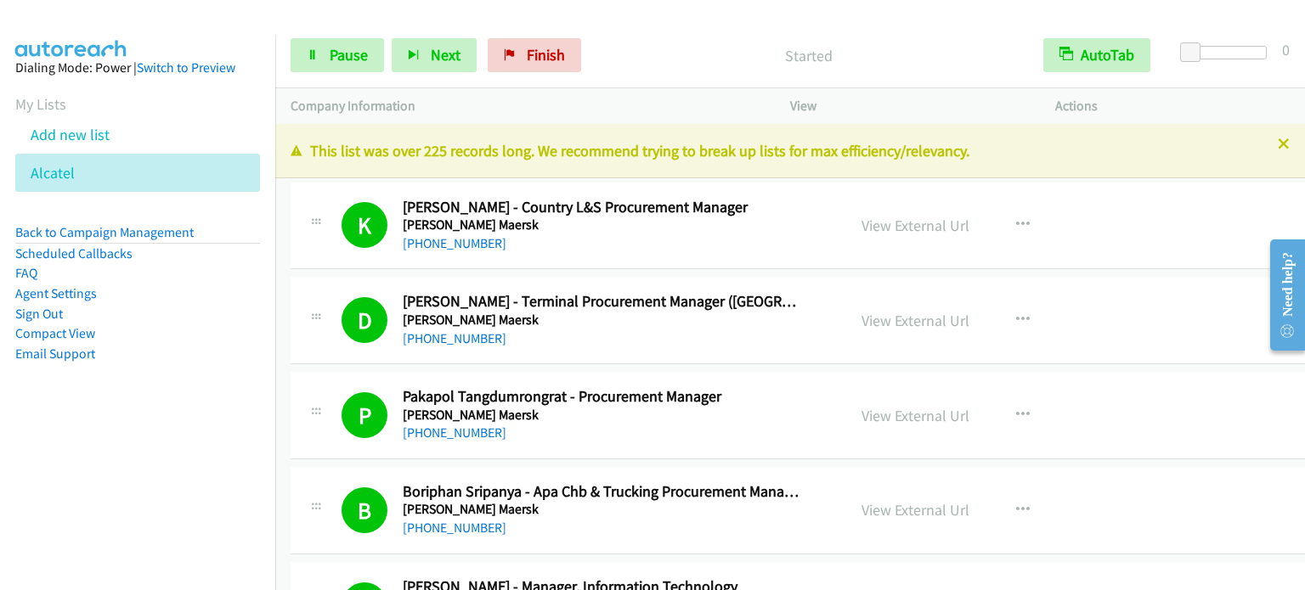
drag, startPoint x: 143, startPoint y: 432, endPoint x: 248, endPoint y: 400, distance: 109.9
click at [143, 432] on aside "Dialing Mode: Power | Switch to Preview My Lists Add new list Alcatel Back to C…" at bounding box center [137, 238] width 275 height 406
click at [321, 69] on link "Pause" at bounding box center [337, 55] width 93 height 34
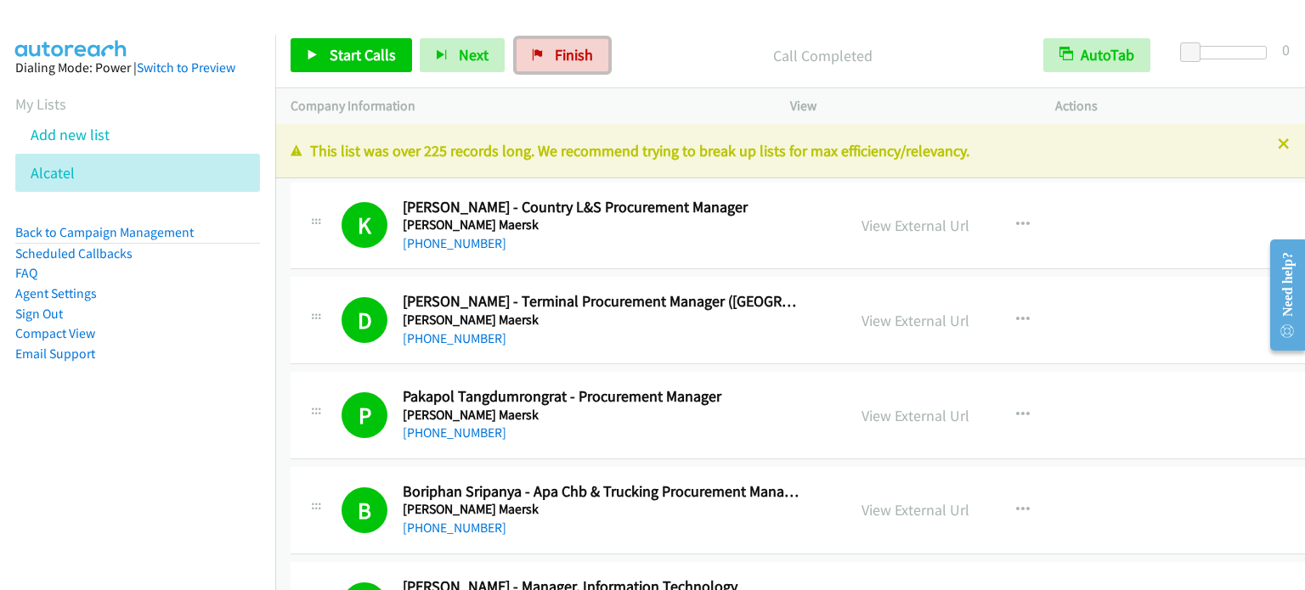
drag, startPoint x: 569, startPoint y: 54, endPoint x: 724, endPoint y: 59, distance: 154.7
click at [569, 54] on span "Finish" at bounding box center [574, 55] width 38 height 20
